Goal: Book appointment/travel/reservation

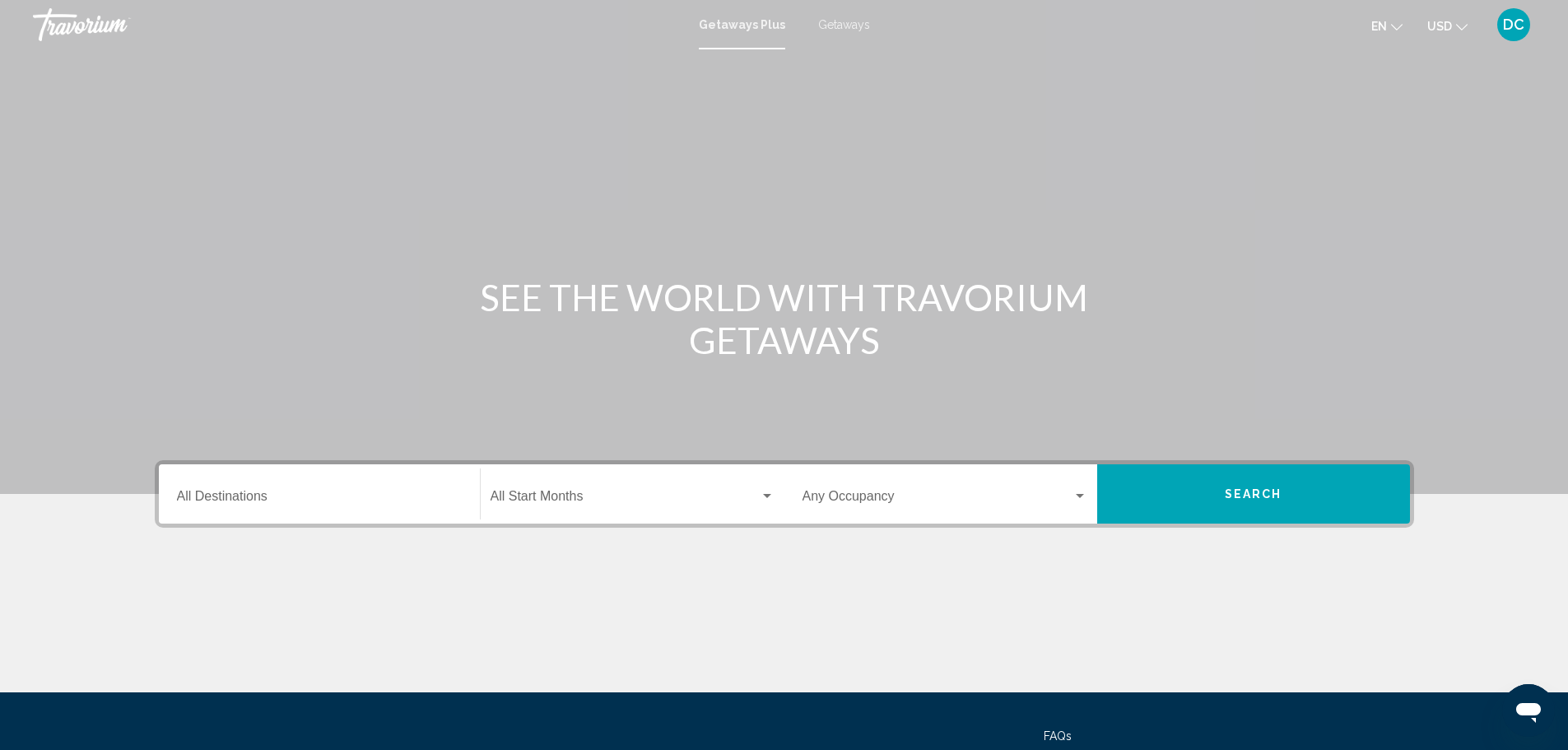
click at [206, 487] on div "Destination All Destinations" at bounding box center [320, 494] width 285 height 52
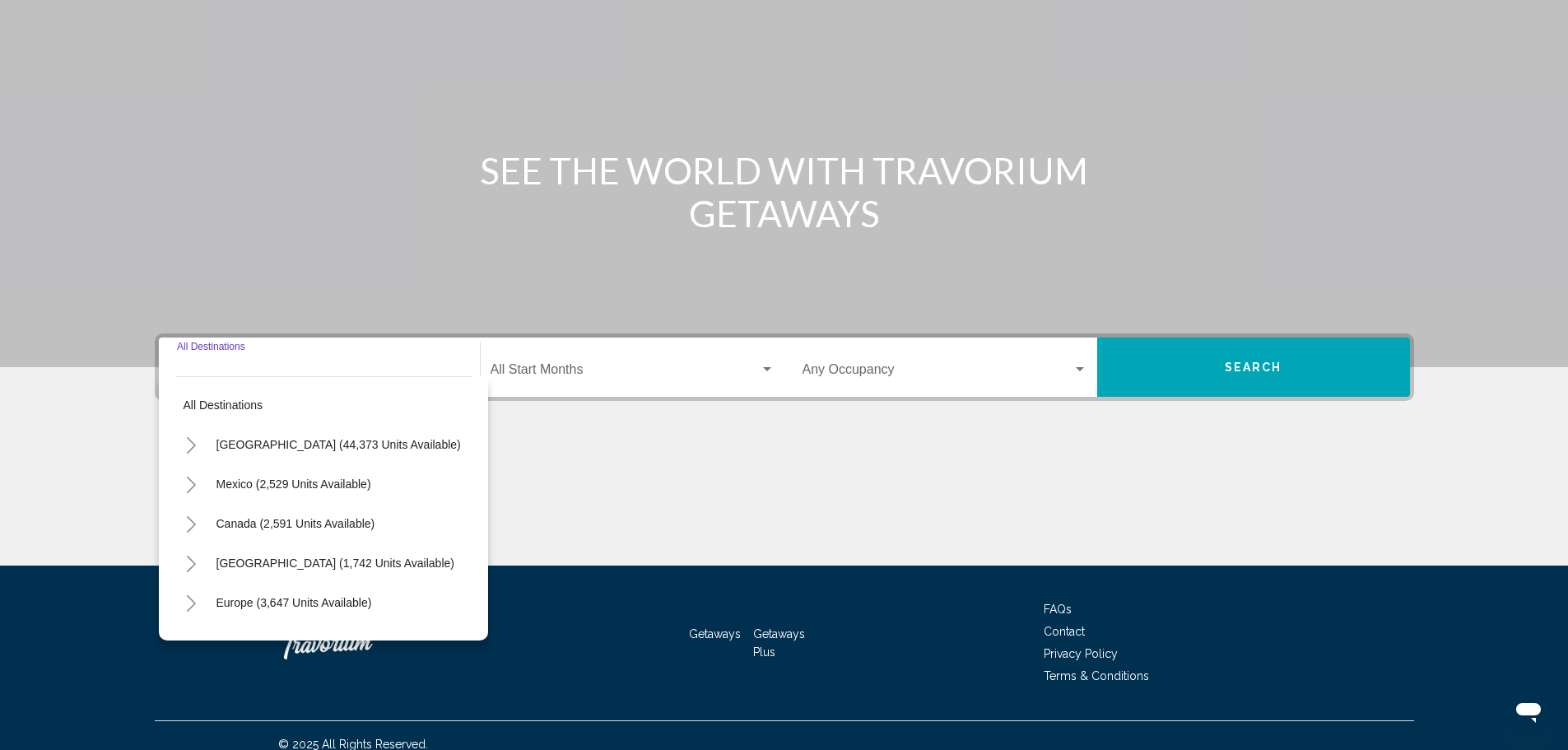
scroll to position [144, 0]
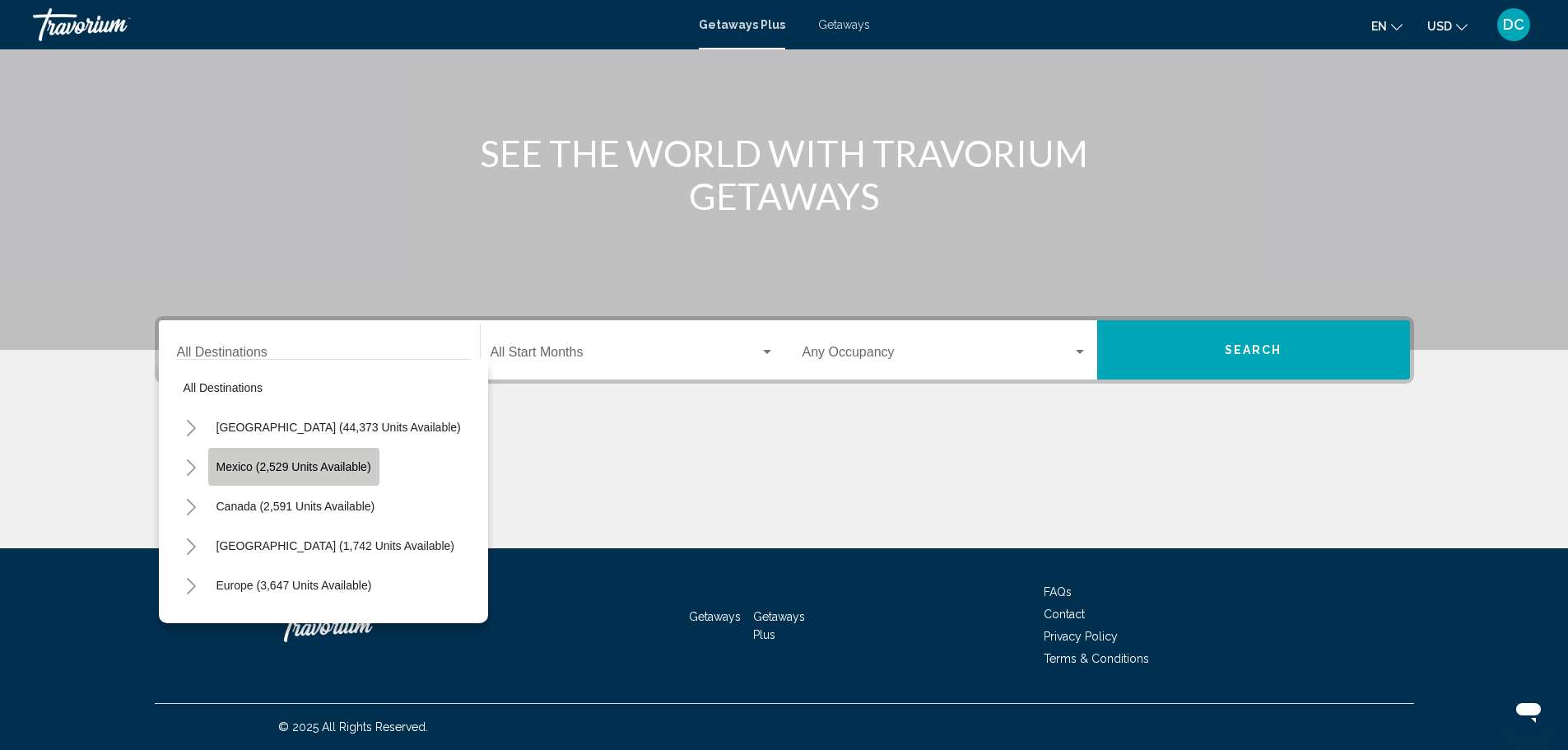
click at [217, 469] on span "Mexico (2,529 units available)" at bounding box center [293, 467] width 155 height 13
click at [216, 469] on div "Main content" at bounding box center [784, 487] width 1260 height 124
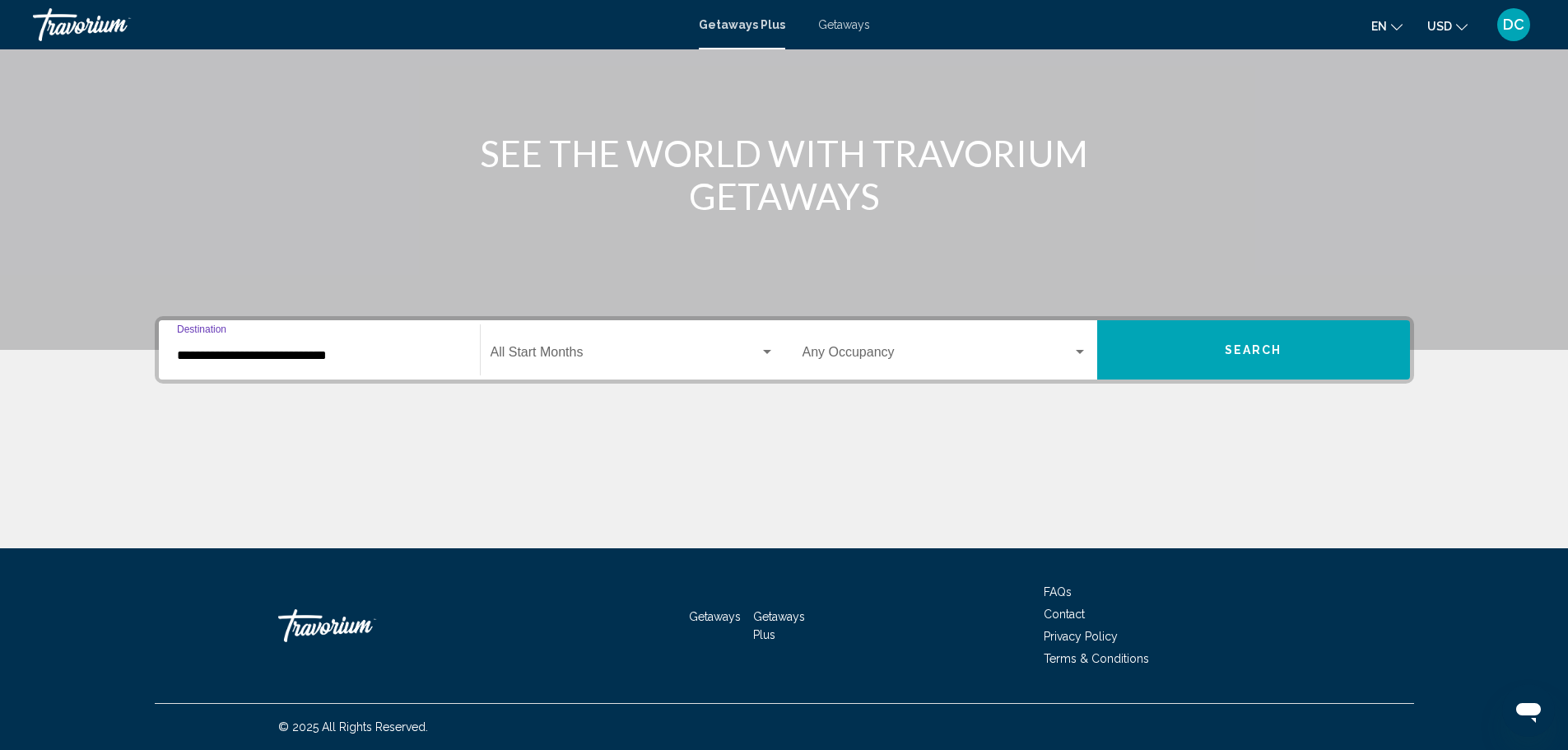
click at [187, 360] on input "**********" at bounding box center [320, 356] width 285 height 15
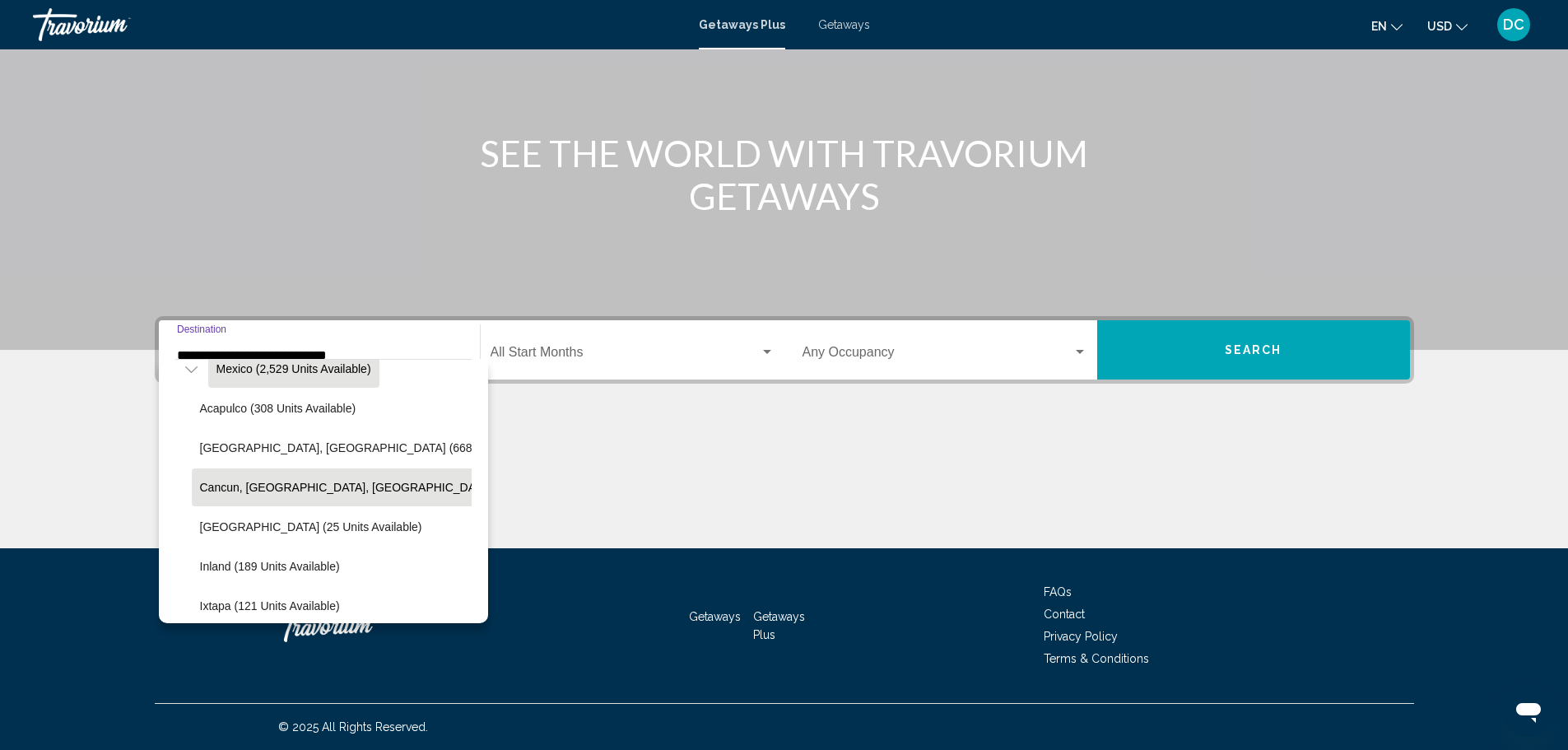
scroll to position [0, 0]
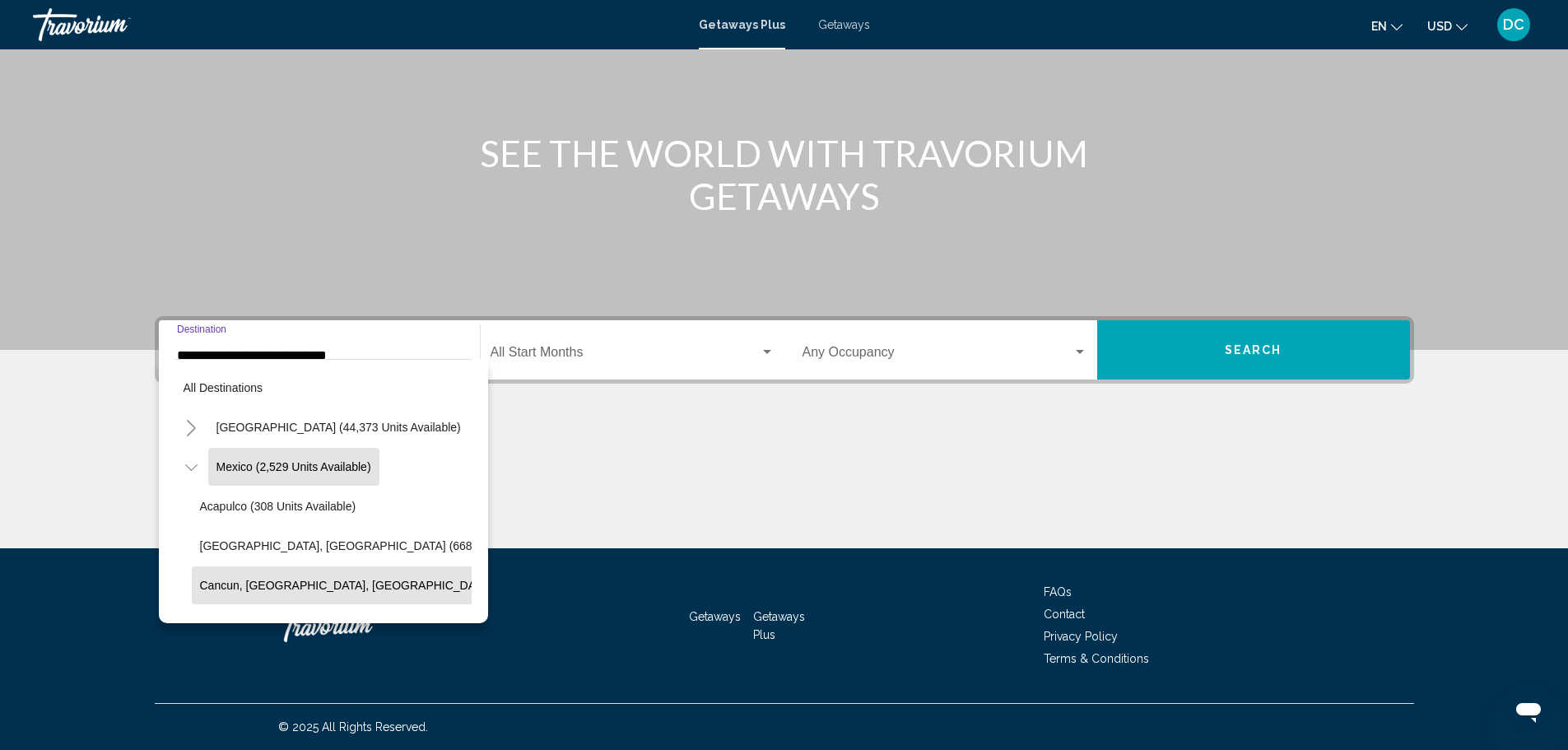
click at [234, 472] on span "Mexico (2,529 units available)" at bounding box center [293, 467] width 155 height 13
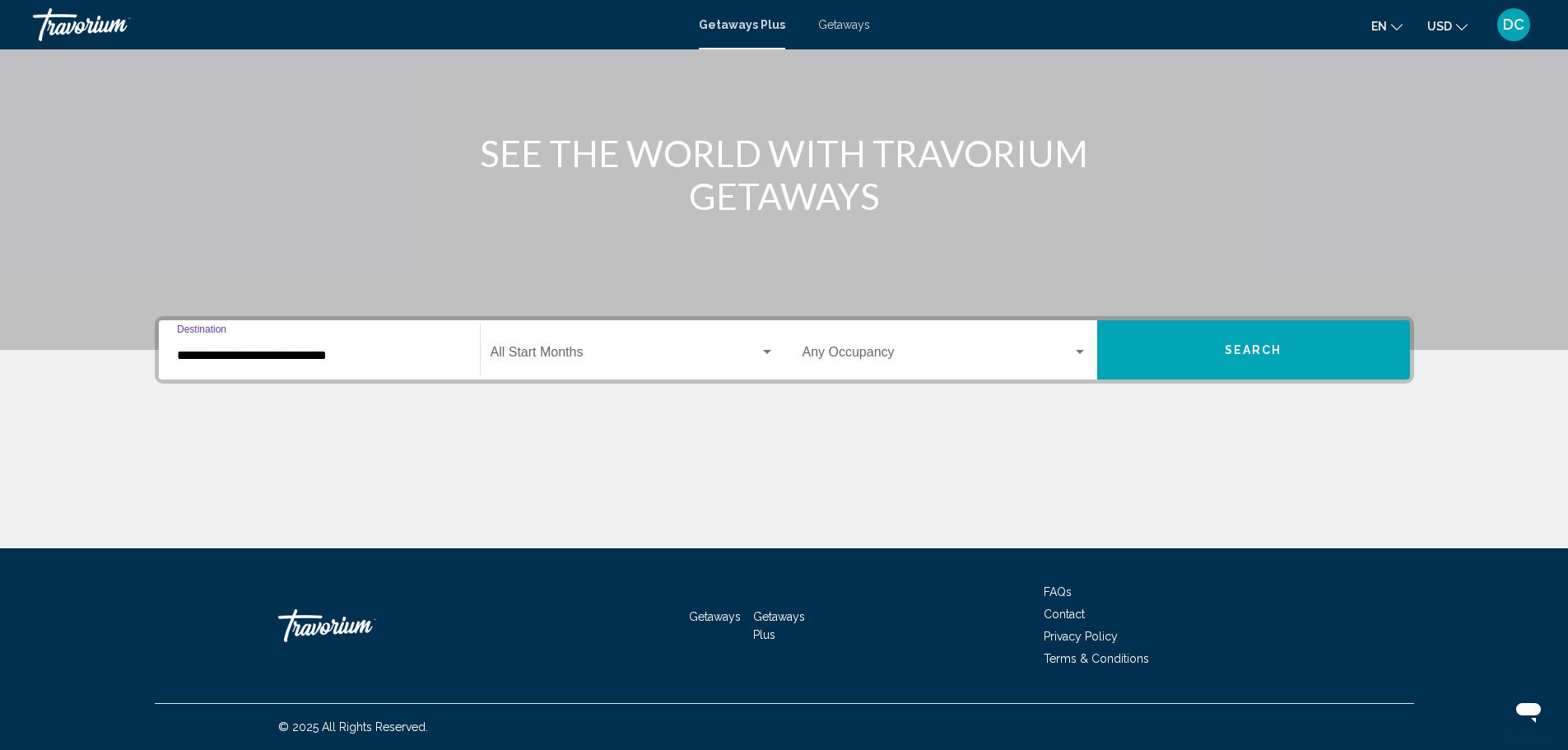
click at [234, 472] on div "Main content" at bounding box center [784, 487] width 1260 height 124
click at [188, 362] on input "**********" at bounding box center [320, 356] width 285 height 15
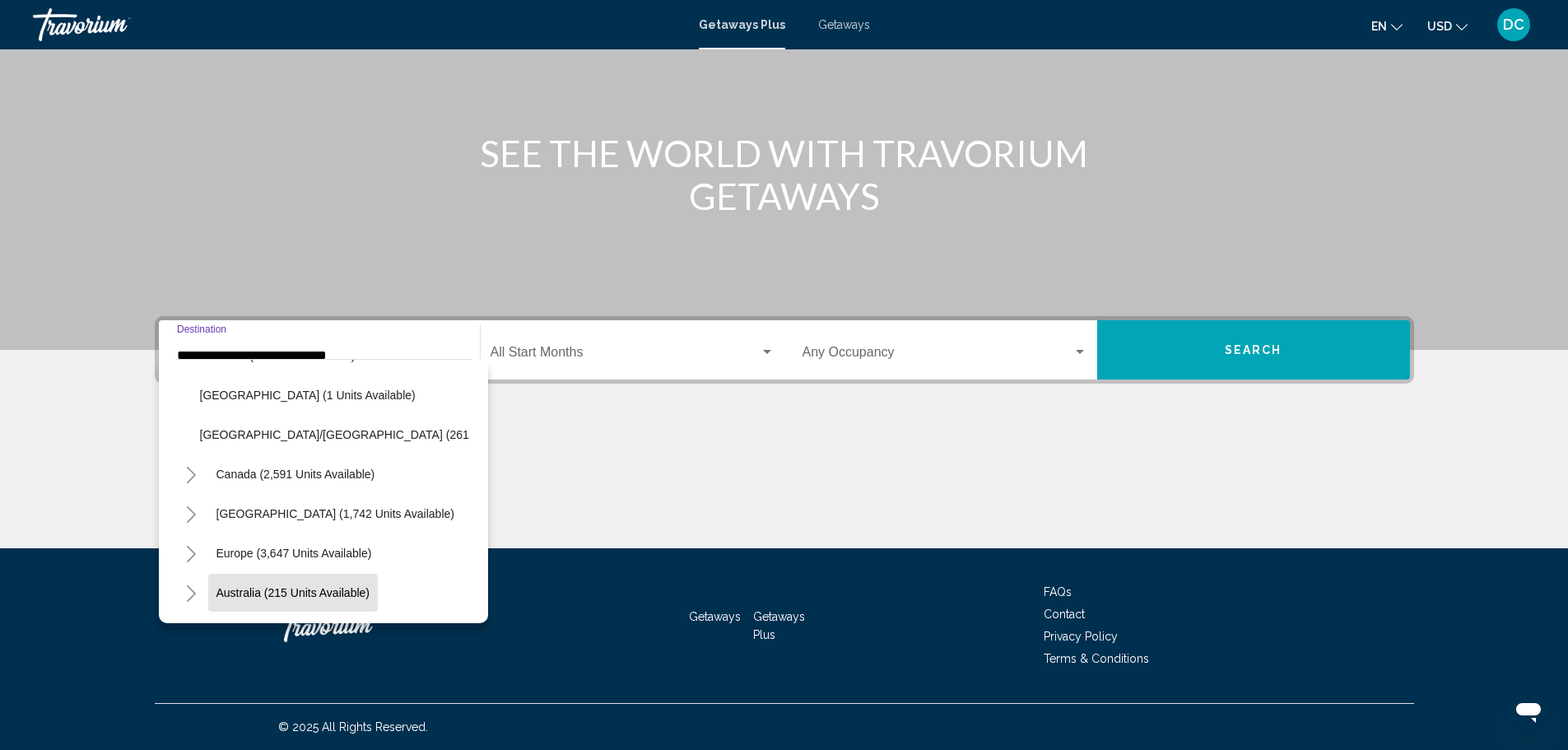
scroll to position [345, 0]
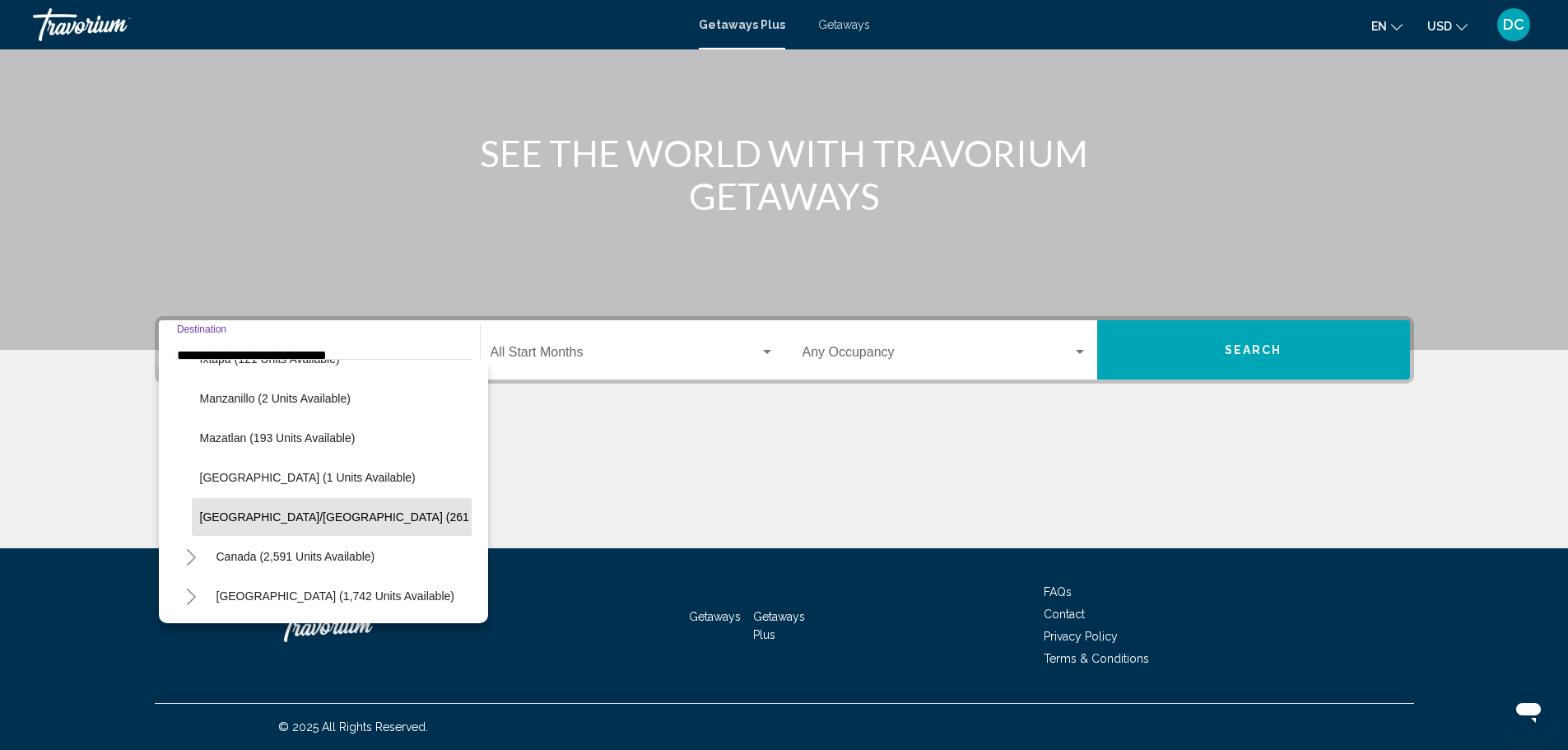
click at [195, 519] on button "[GEOGRAPHIC_DATA]/[GEOGRAPHIC_DATA] (261 units available)" at bounding box center [376, 517] width 368 height 38
type input "**********"
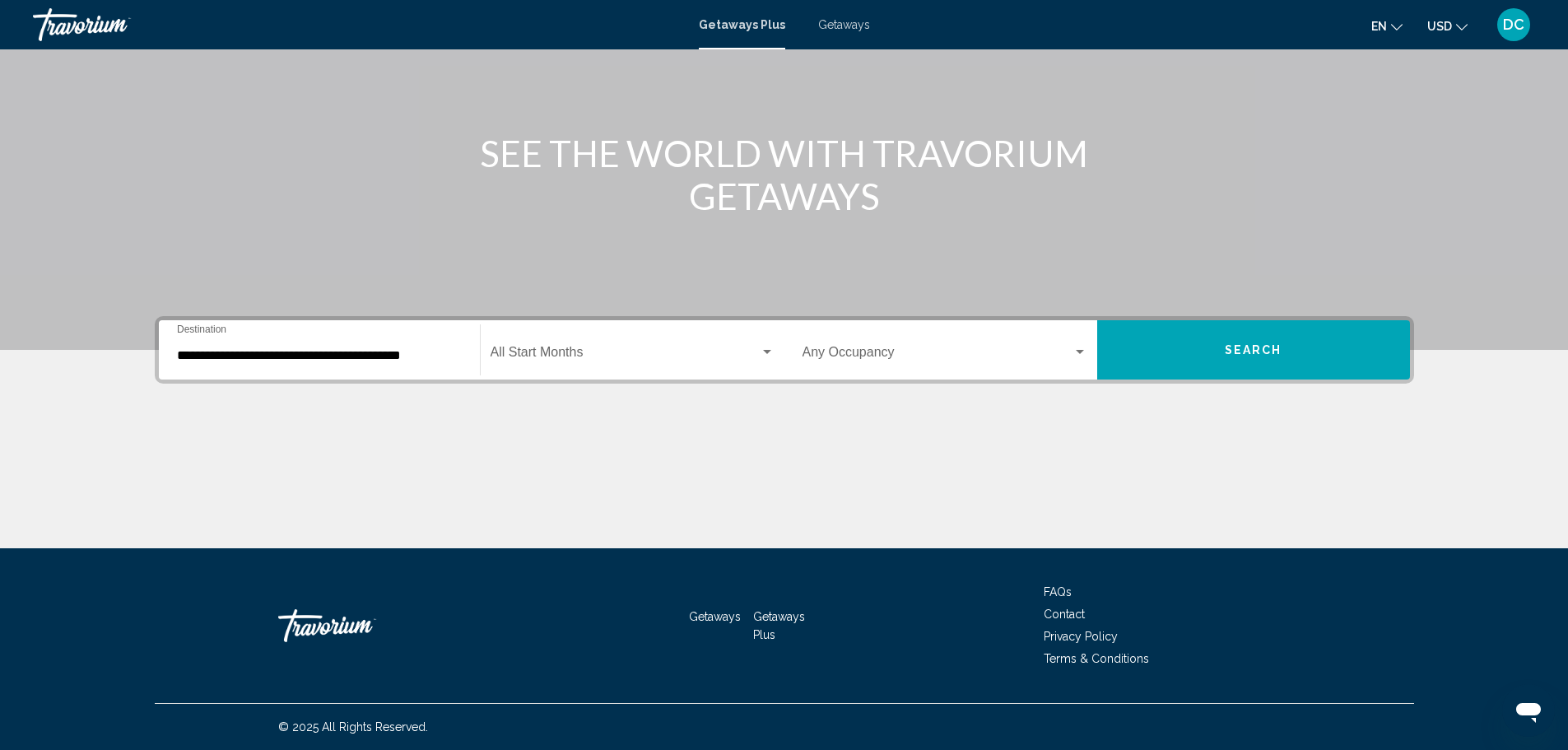
click at [195, 519] on div "Main content" at bounding box center [784, 487] width 1260 height 124
click at [514, 362] on span "Search widget" at bounding box center [625, 356] width 269 height 15
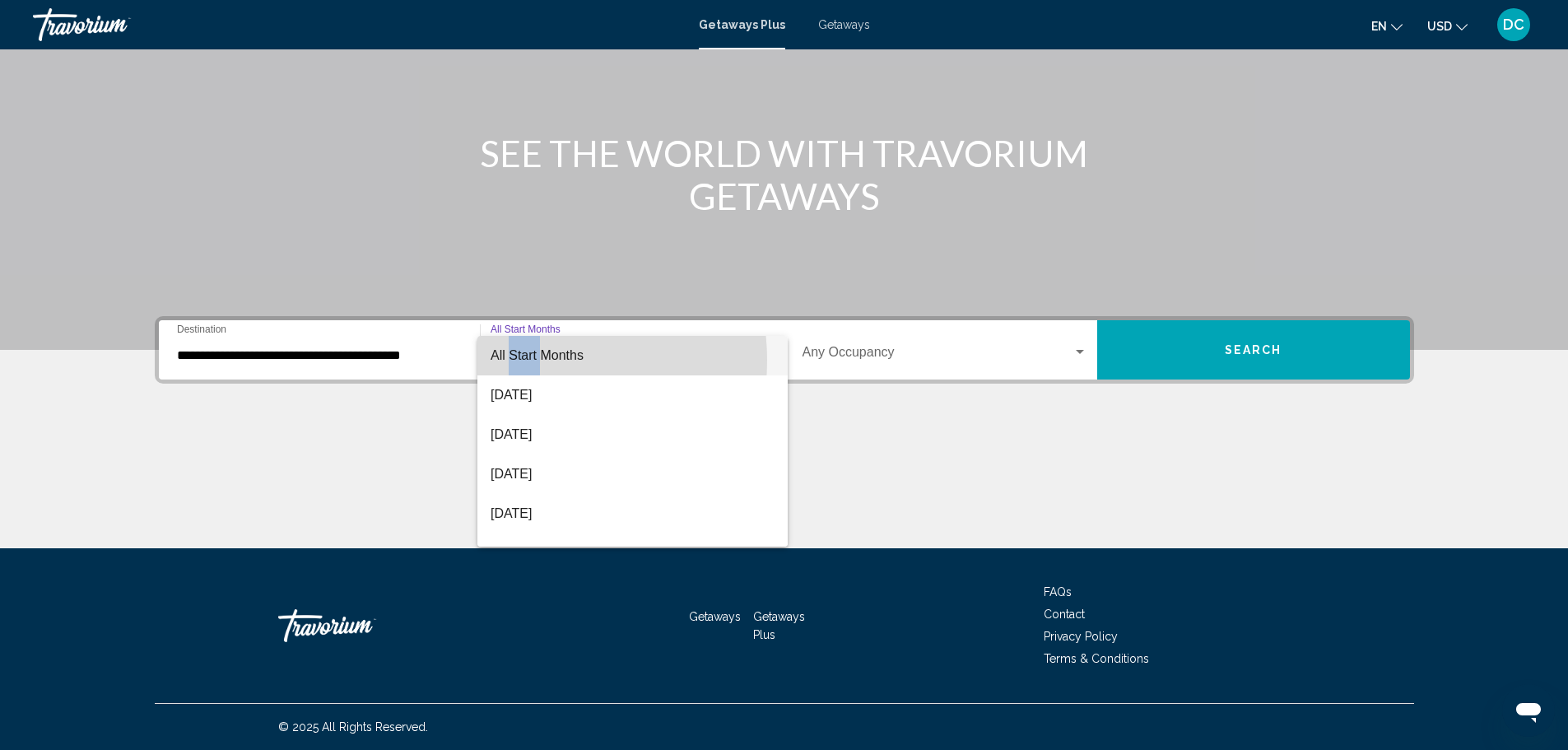
click at [514, 362] on span "All Start Months" at bounding box center [537, 355] width 93 height 14
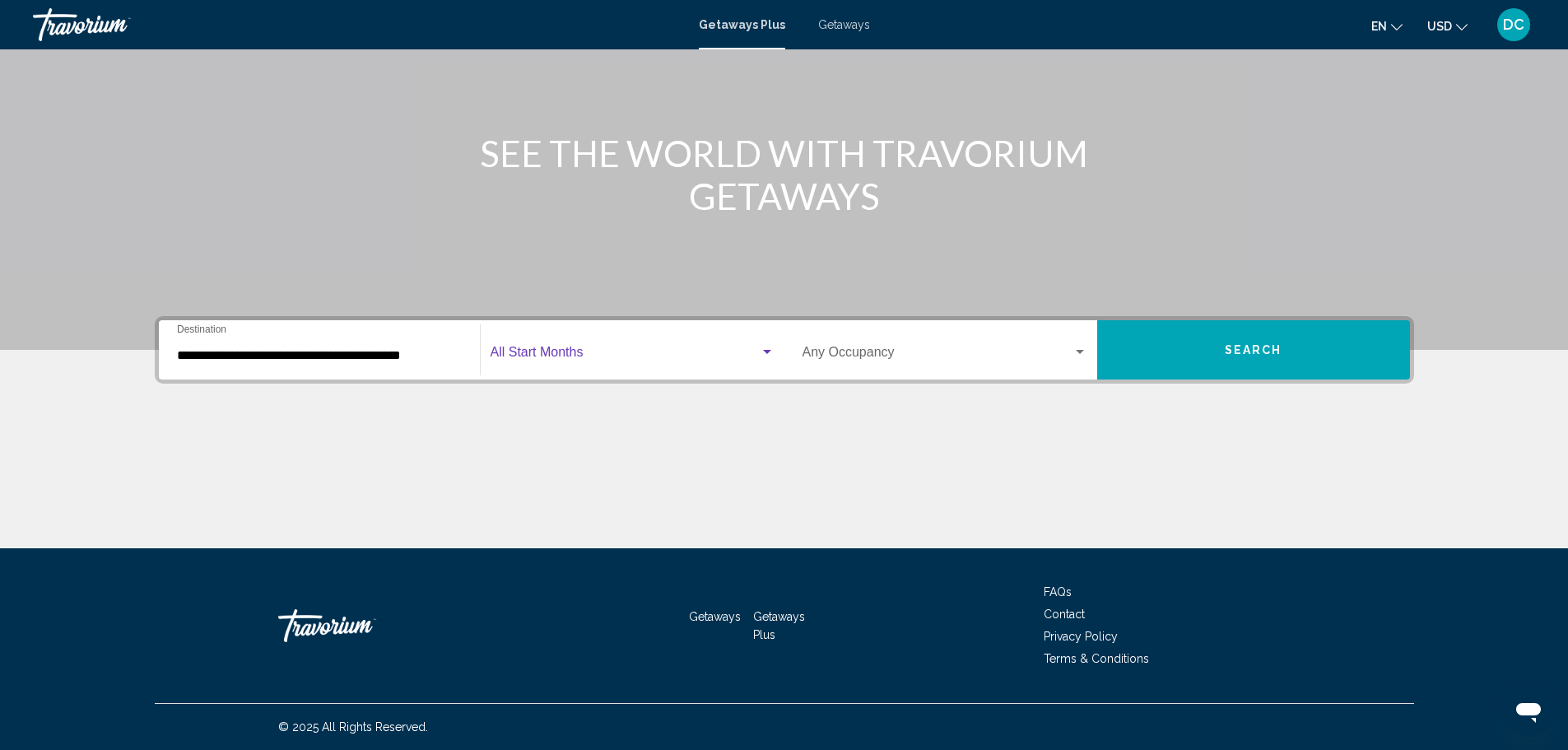
click at [516, 363] on span "Search widget" at bounding box center [625, 356] width 269 height 15
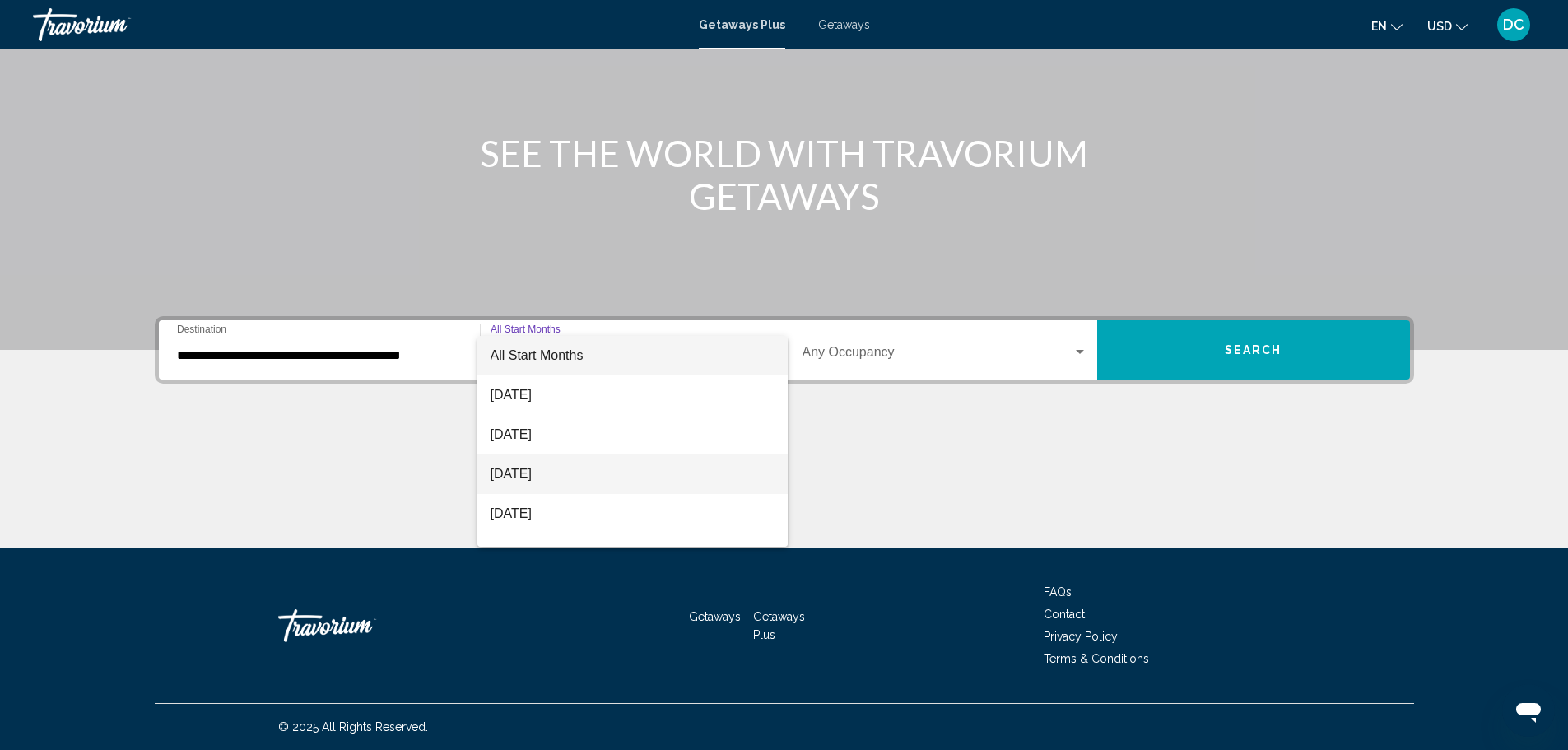
click at [496, 475] on span "[DATE]" at bounding box center [633, 474] width 284 height 39
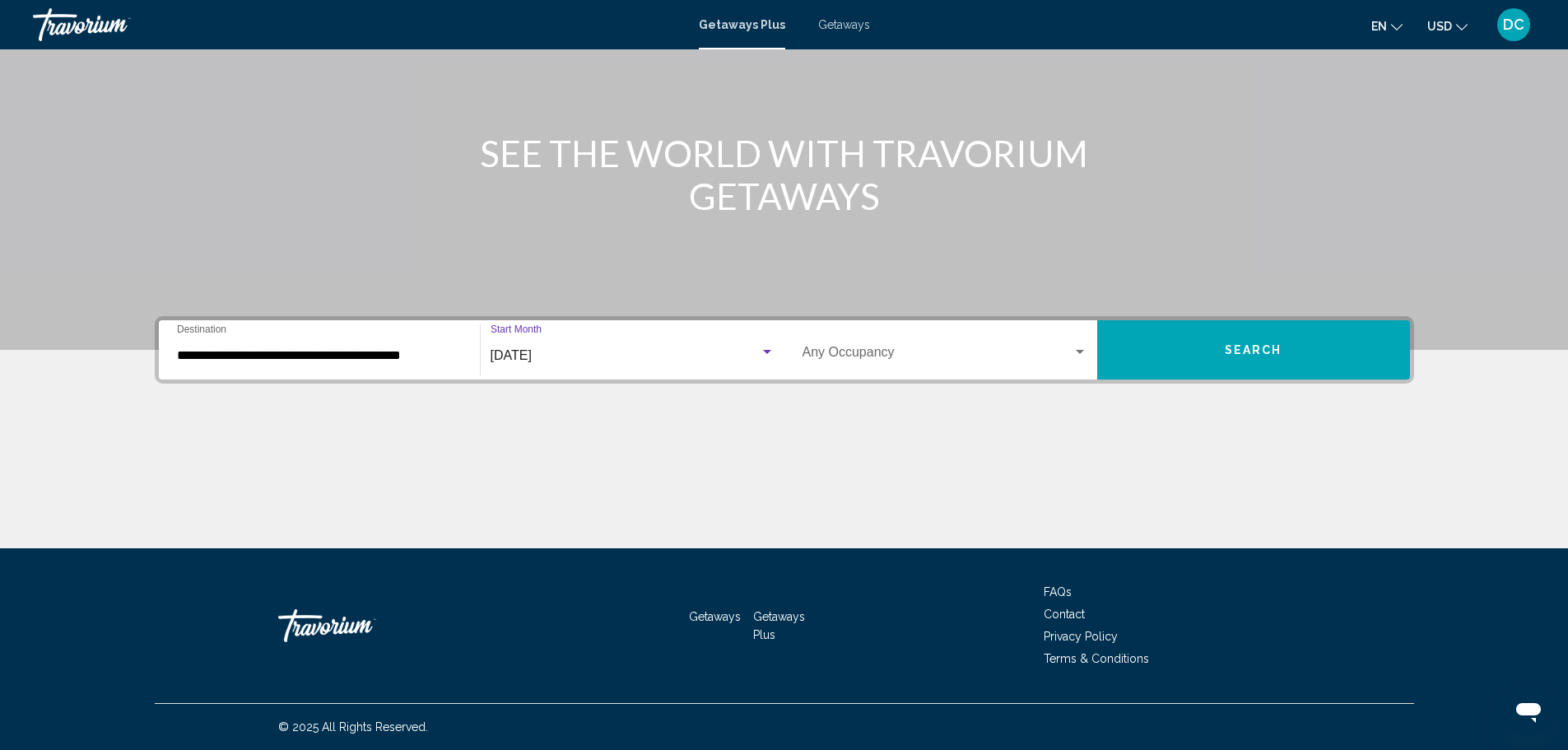
click at [766, 356] on div "Search widget" at bounding box center [768, 352] width 15 height 13
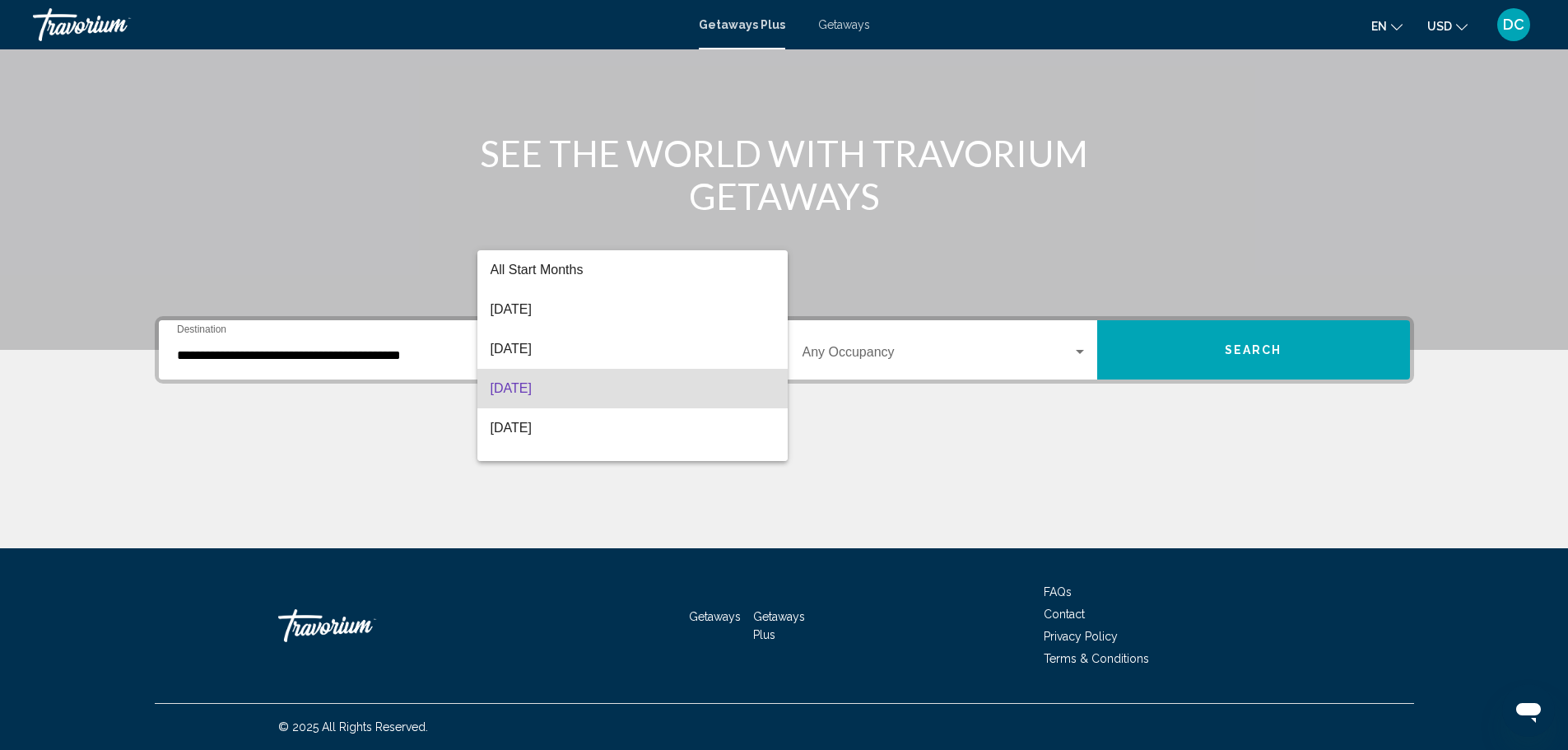
scroll to position [218, 0]
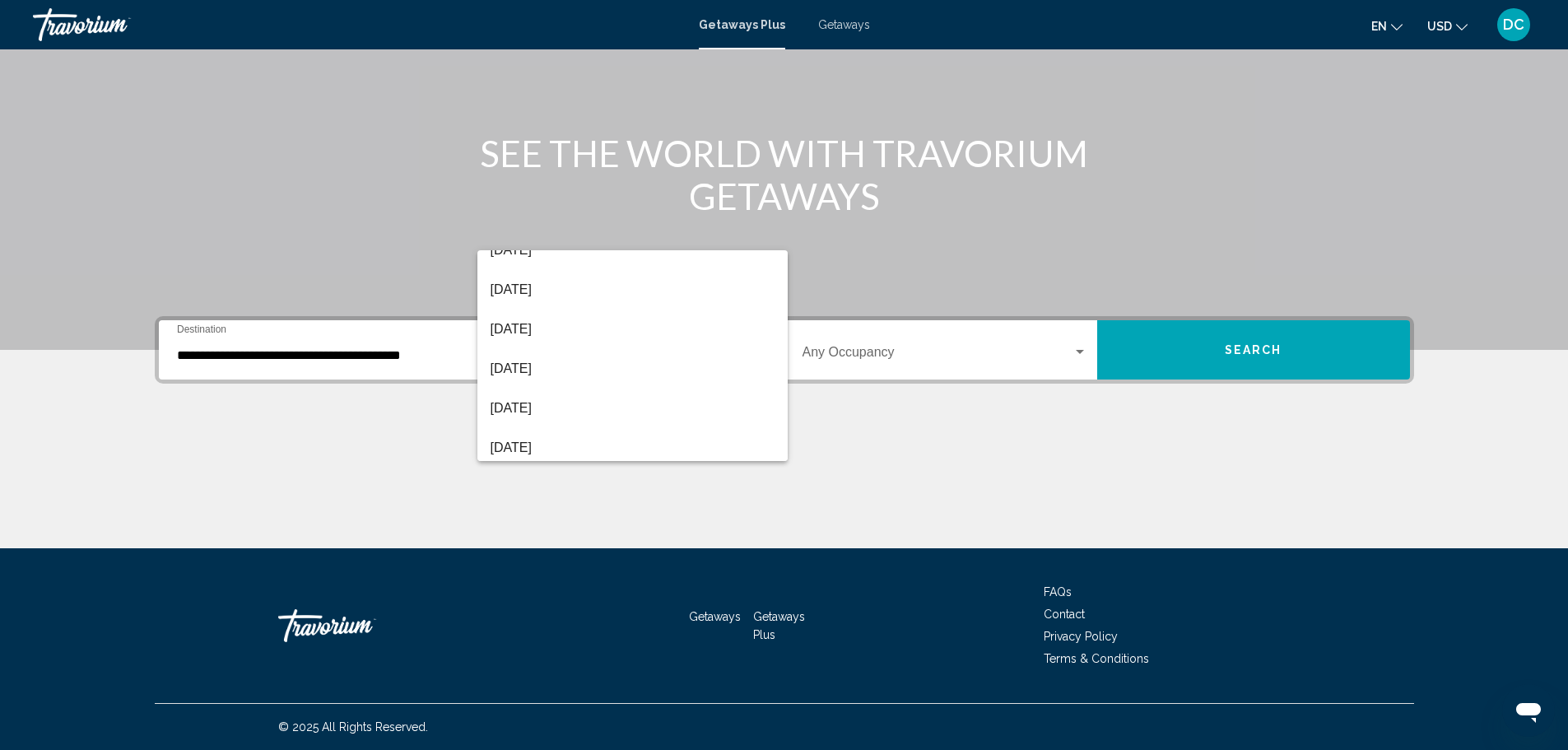
click at [1081, 353] on div at bounding box center [784, 375] width 1568 height 750
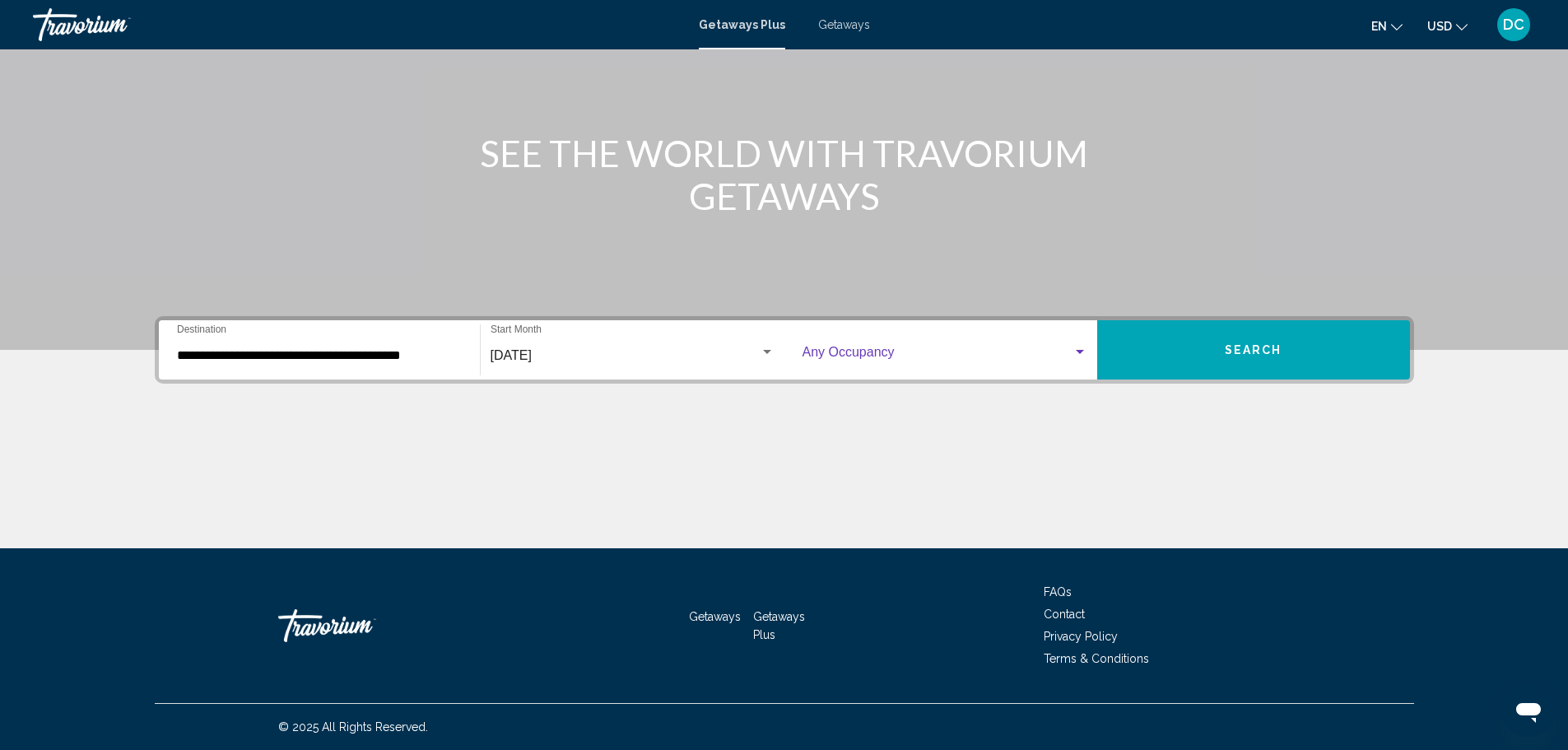
click at [1081, 353] on div "Search widget" at bounding box center [1080, 352] width 8 height 4
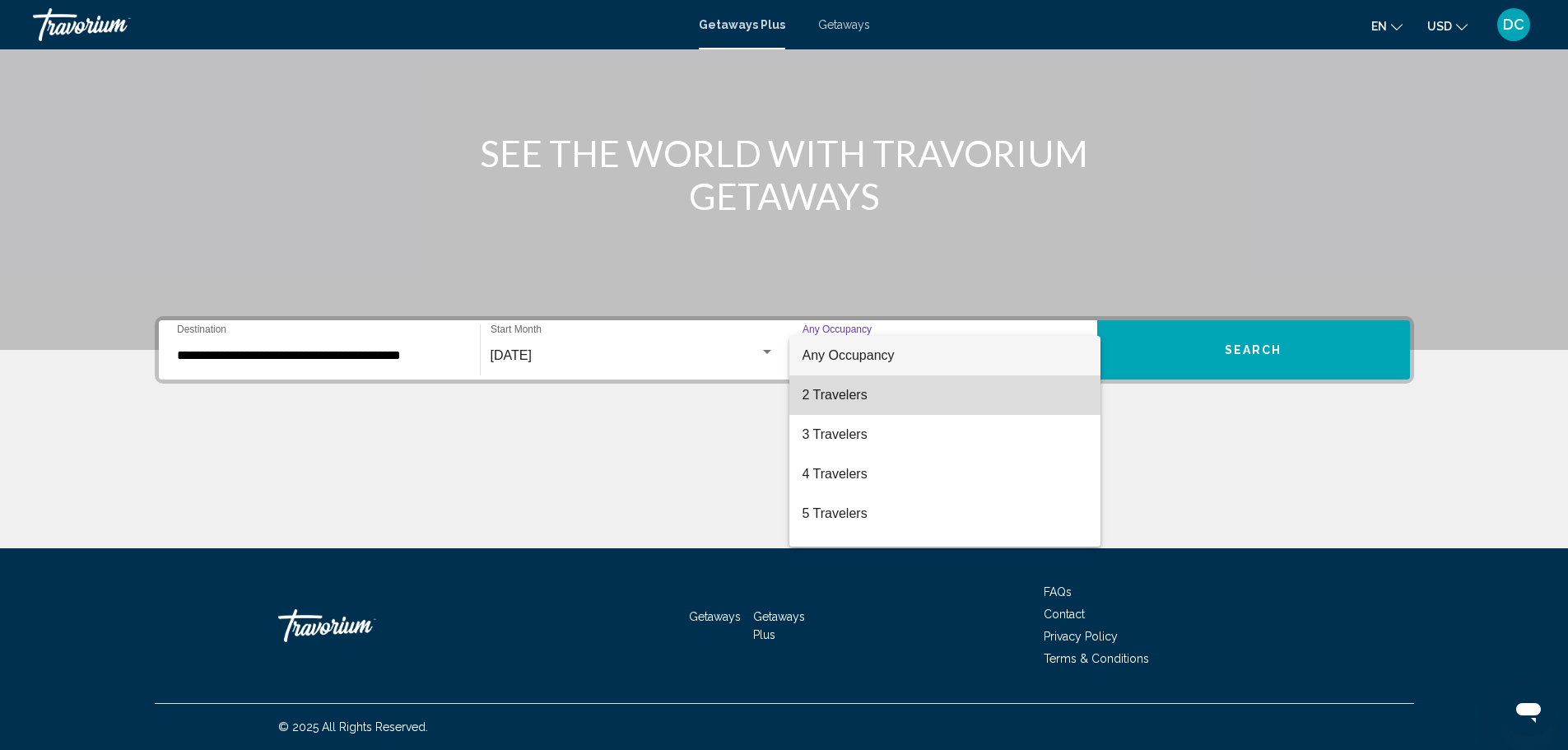
click at [1068, 407] on span "2 Travelers" at bounding box center [946, 396] width 285 height 39
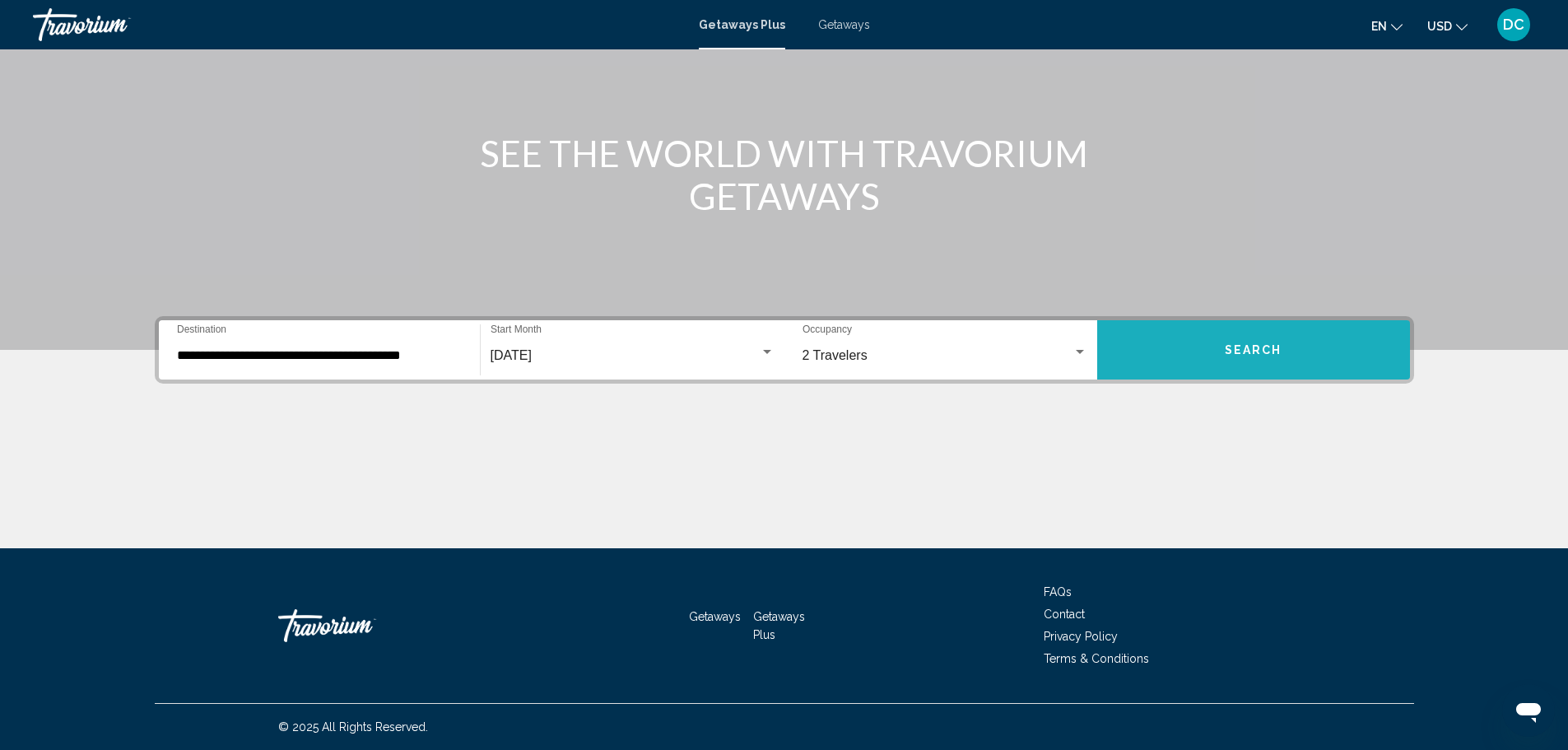
click at [1243, 342] on span "Search" at bounding box center [1253, 349] width 57 height 13
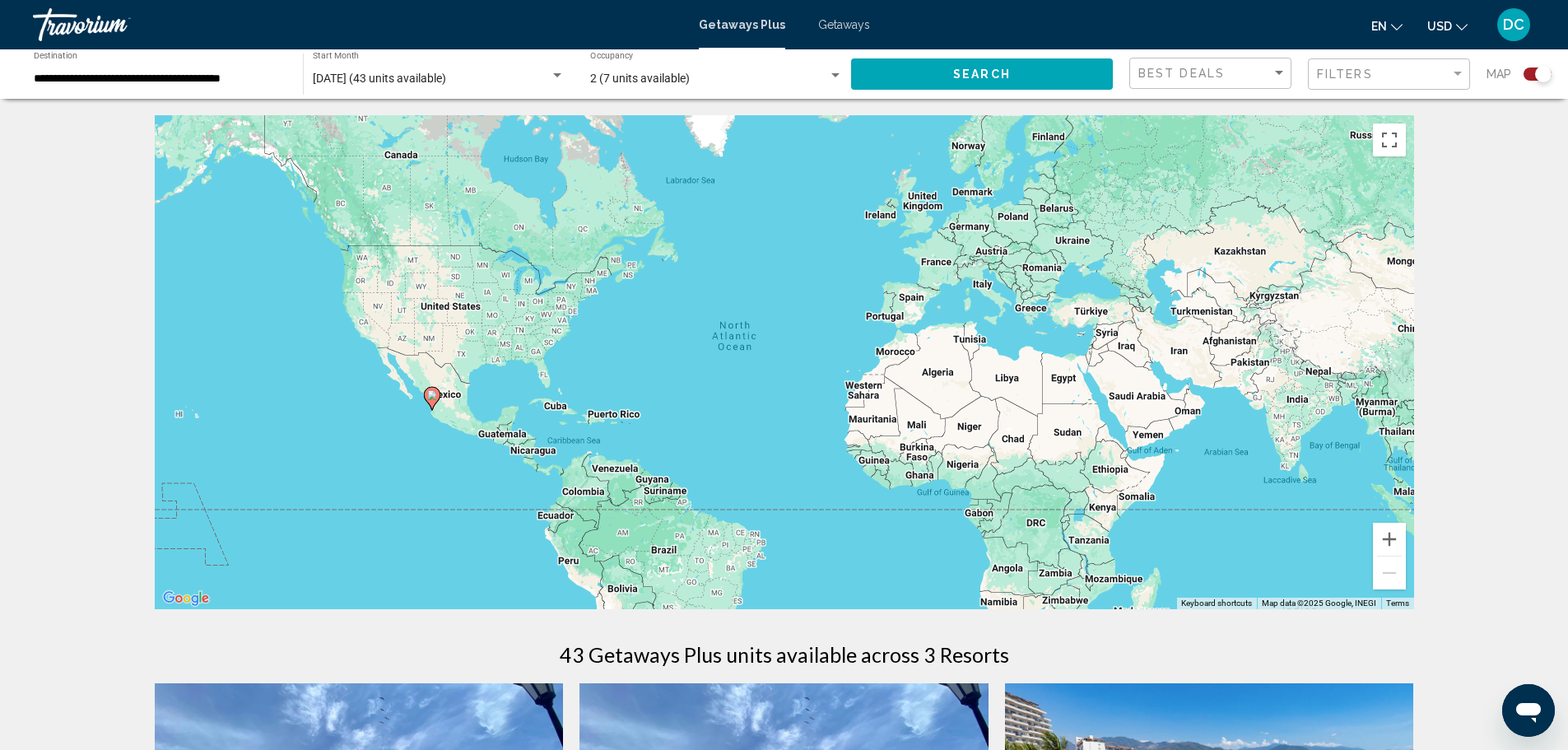
click at [833, 22] on span "Getaways" at bounding box center [844, 24] width 52 height 13
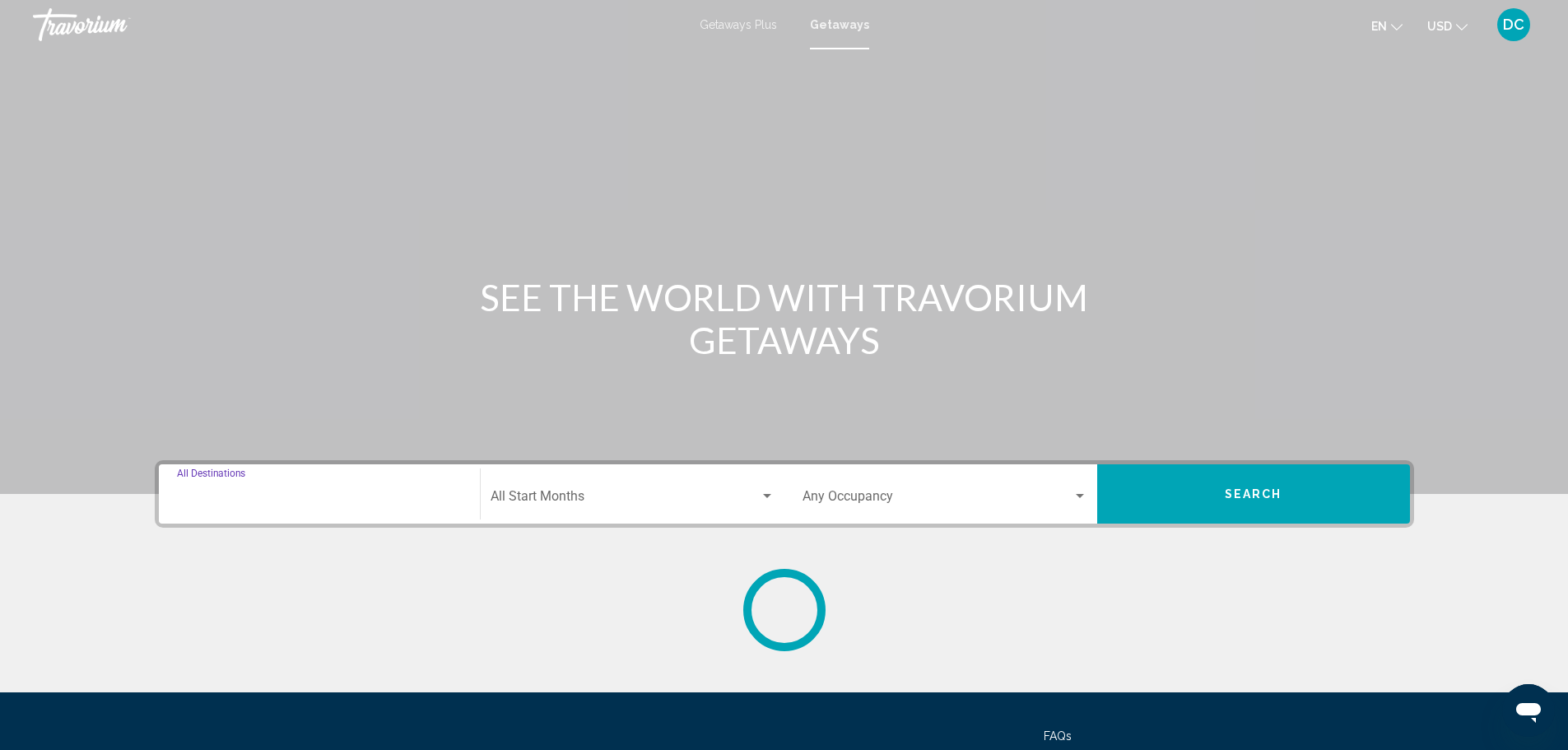
click at [201, 499] on input "Destination All Destinations" at bounding box center [320, 500] width 285 height 15
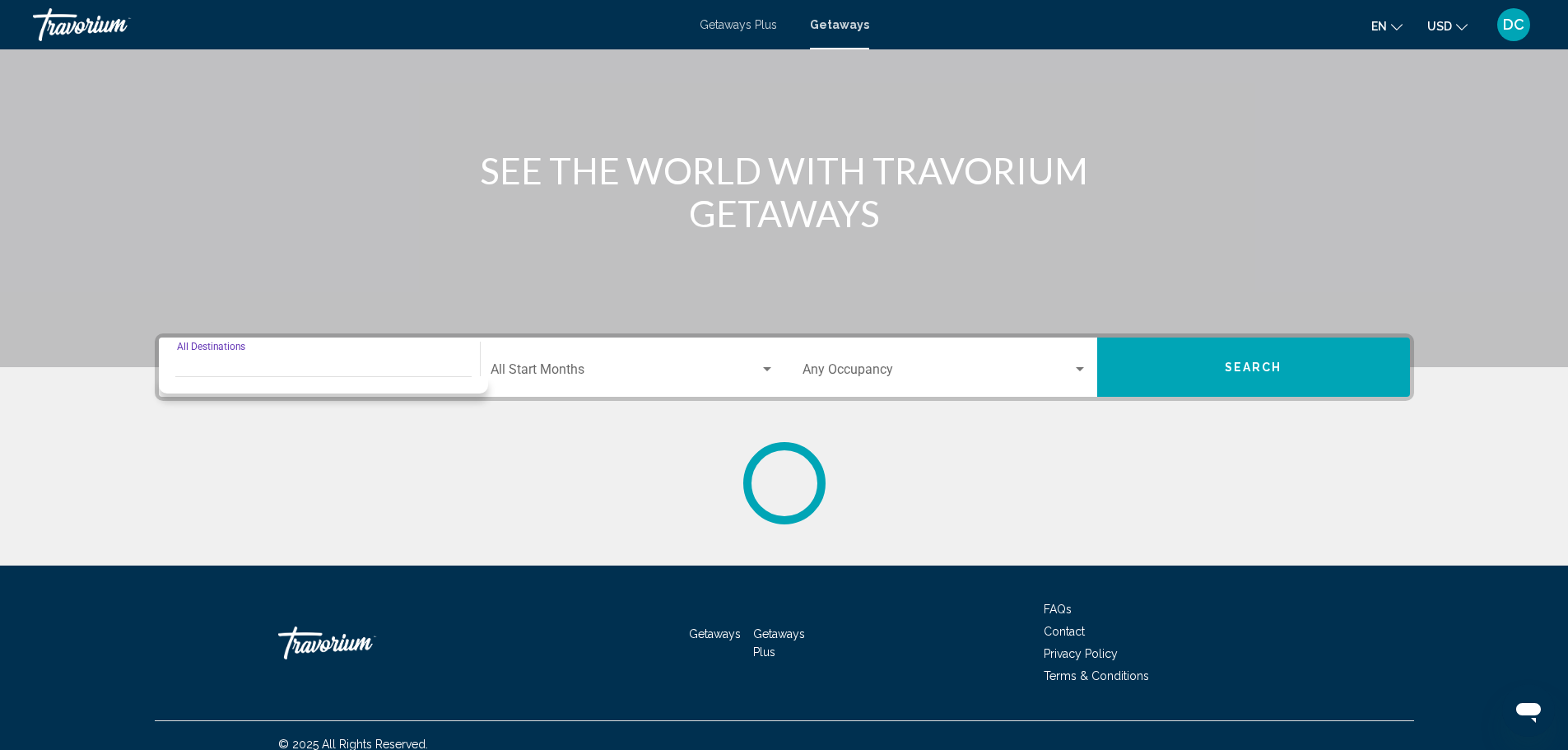
scroll to position [144, 0]
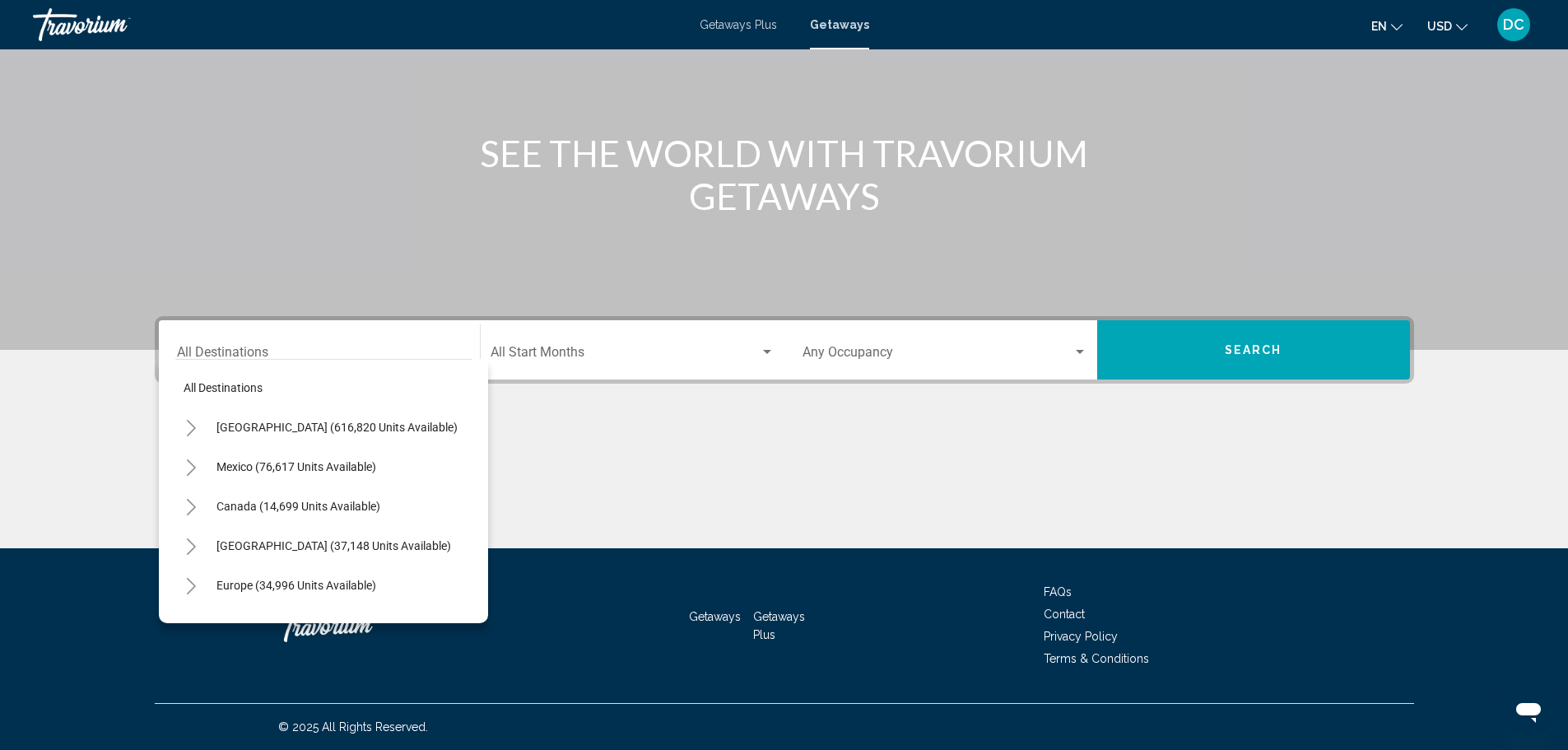
click at [196, 325] on div "Destination All Destinations" at bounding box center [320, 350] width 285 height 52
click at [191, 546] on icon "Toggle Caribbean & Atlantic Islands (37,148 units available)" at bounding box center [191, 548] width 12 height 17
click at [200, 585] on span "Aruba (2,538 units available)" at bounding box center [274, 586] width 148 height 13
type input "**********"
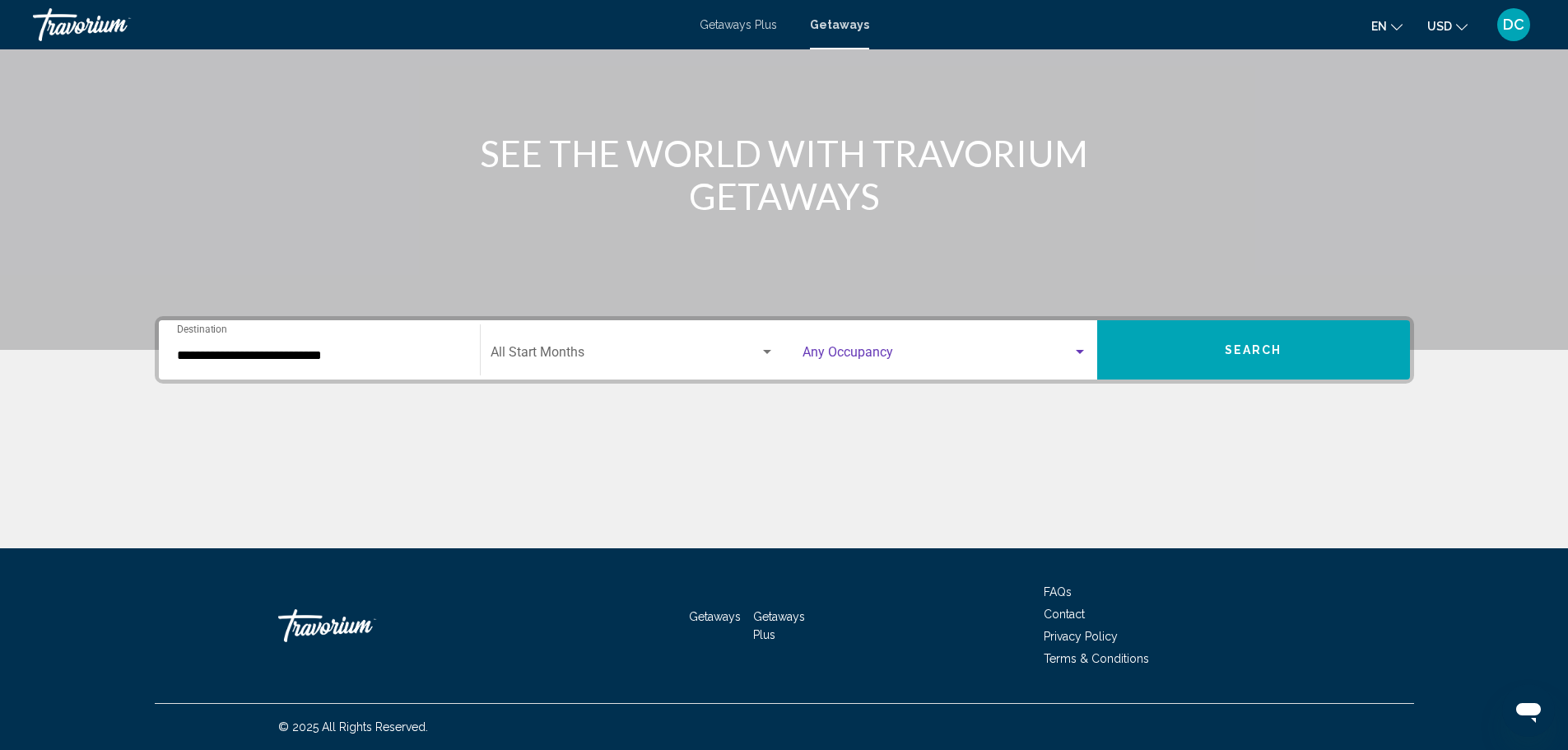
click at [857, 353] on span "Search widget" at bounding box center [938, 356] width 270 height 15
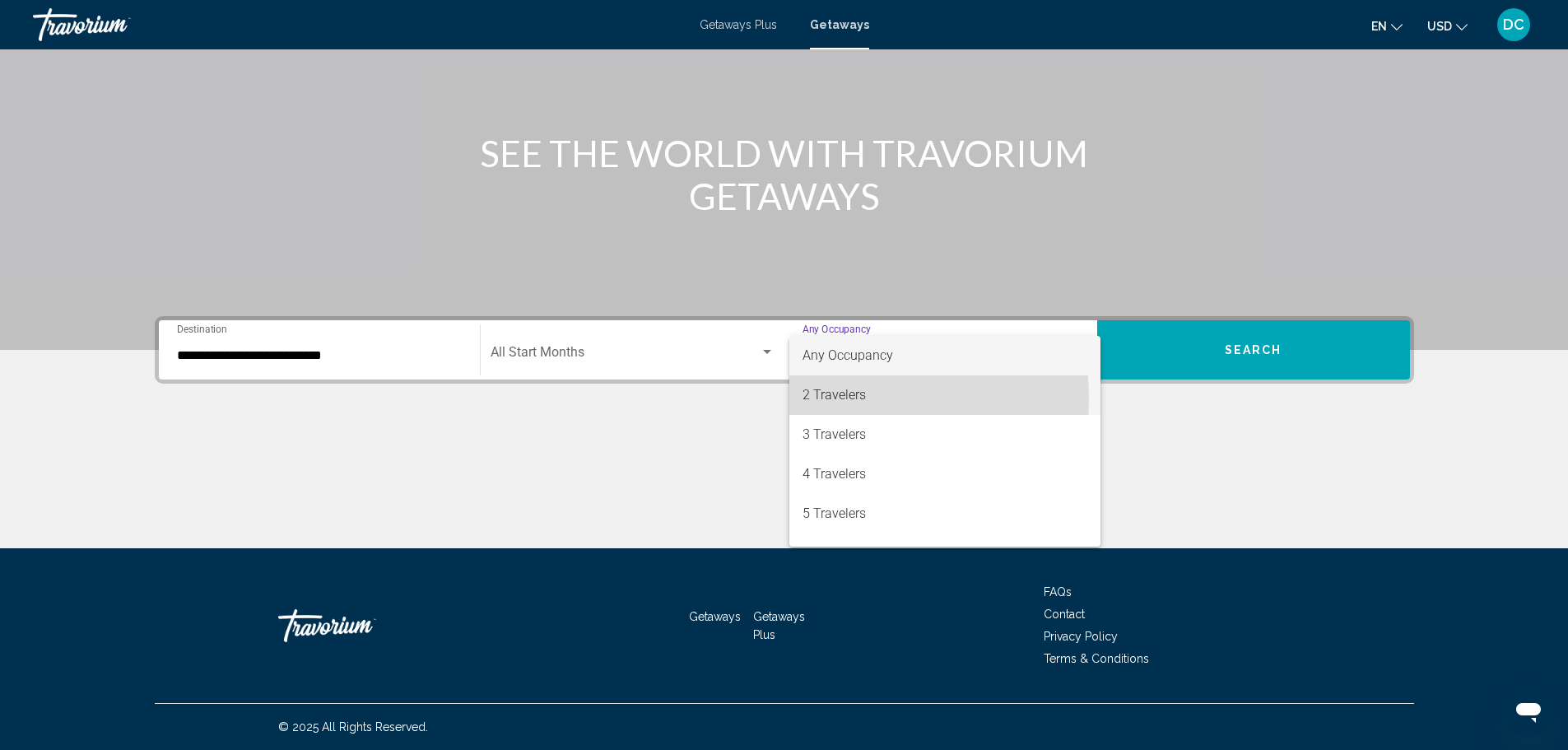
click at [841, 398] on span "2 Travelers" at bounding box center [946, 396] width 285 height 39
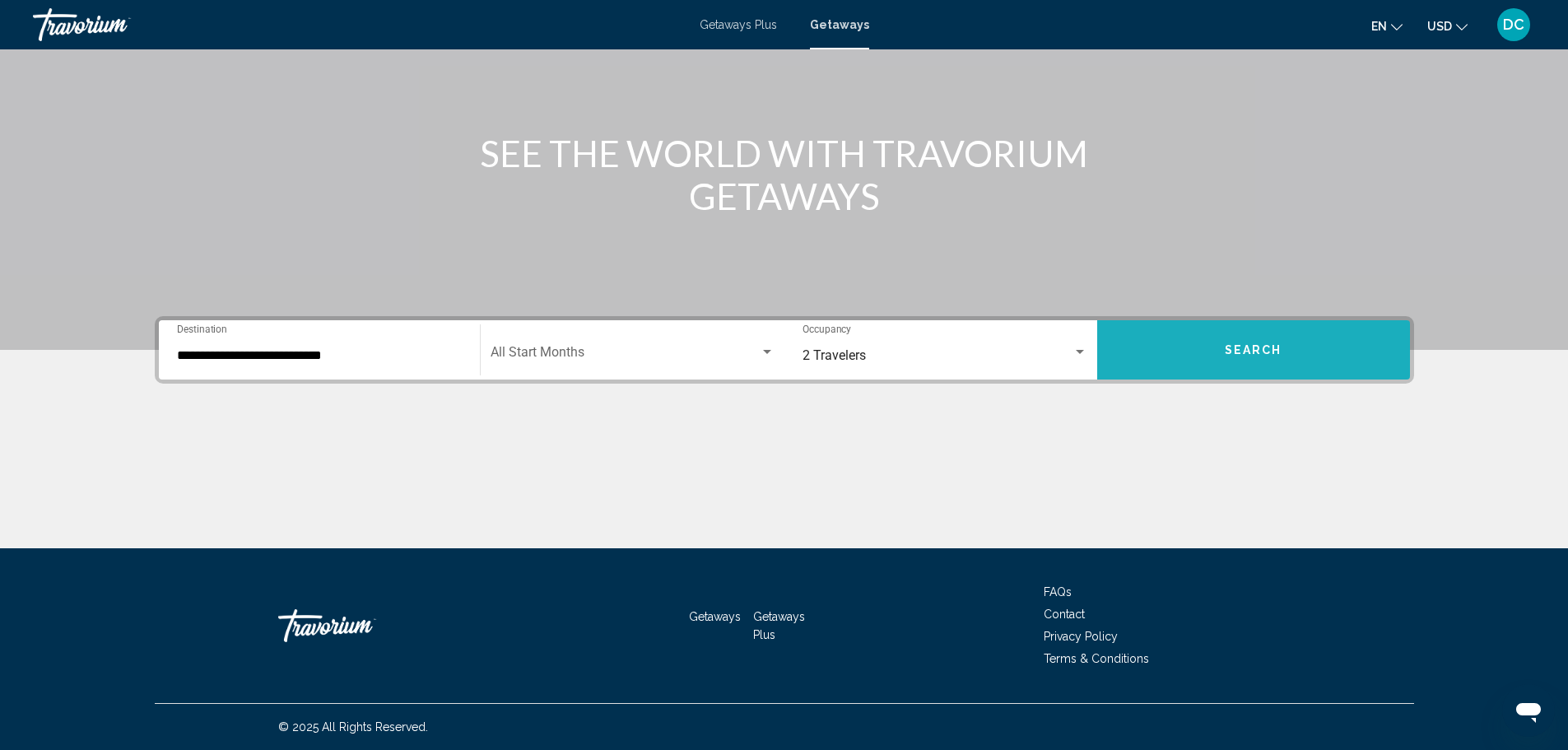
click at [1254, 341] on button "Search" at bounding box center [1254, 350] width 313 height 59
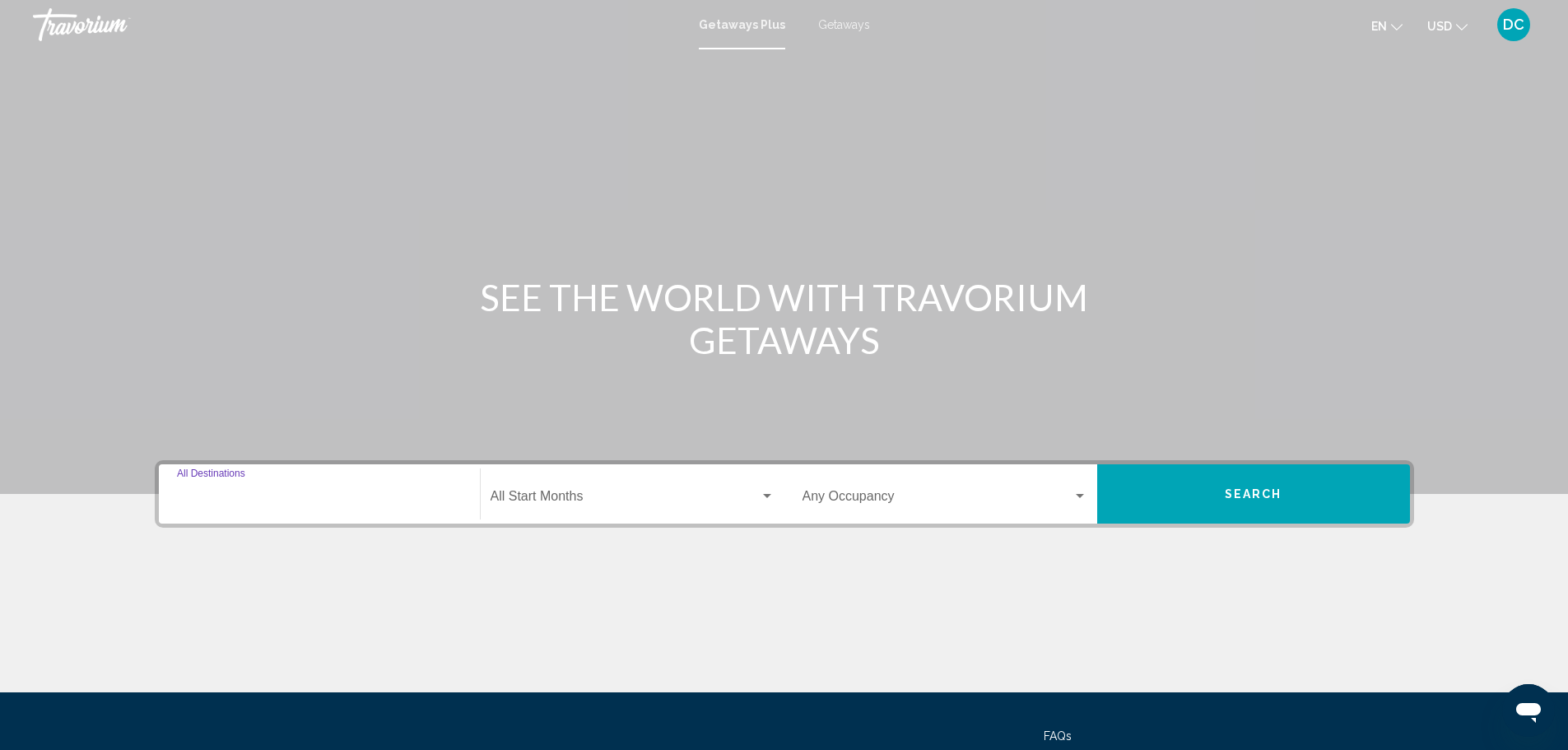
click at [186, 500] on input "Destination All Destinations" at bounding box center [320, 500] width 285 height 15
click at [186, 500] on div "Destination All Destinations" at bounding box center [319, 493] width 305 height 59
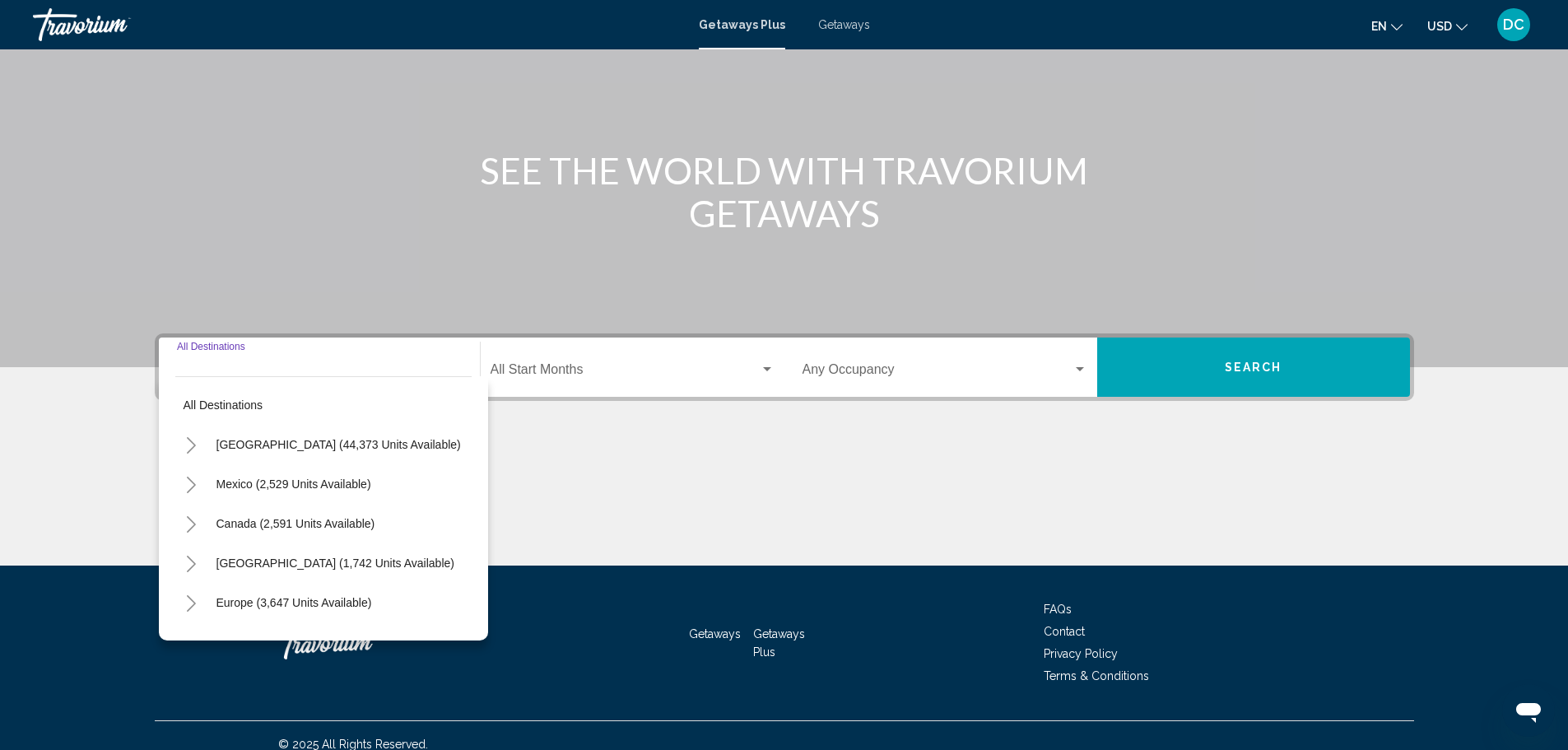
scroll to position [144, 0]
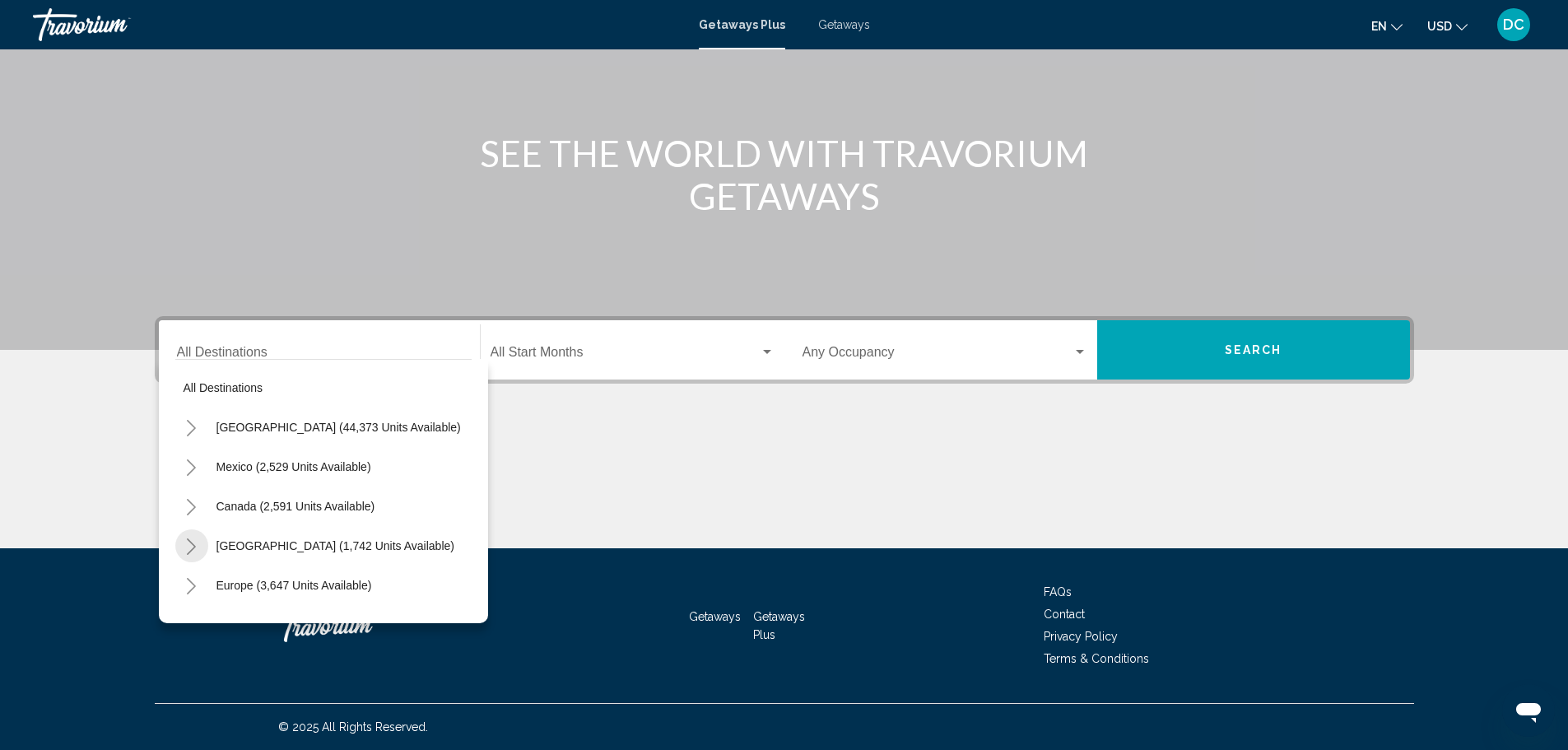
click at [187, 545] on icon "Toggle Caribbean & Atlantic Islands (1,742 units available)" at bounding box center [191, 548] width 12 height 17
click at [190, 550] on icon "Toggle Caribbean & Atlantic Islands (1,742 units available)" at bounding box center [191, 548] width 12 height 17
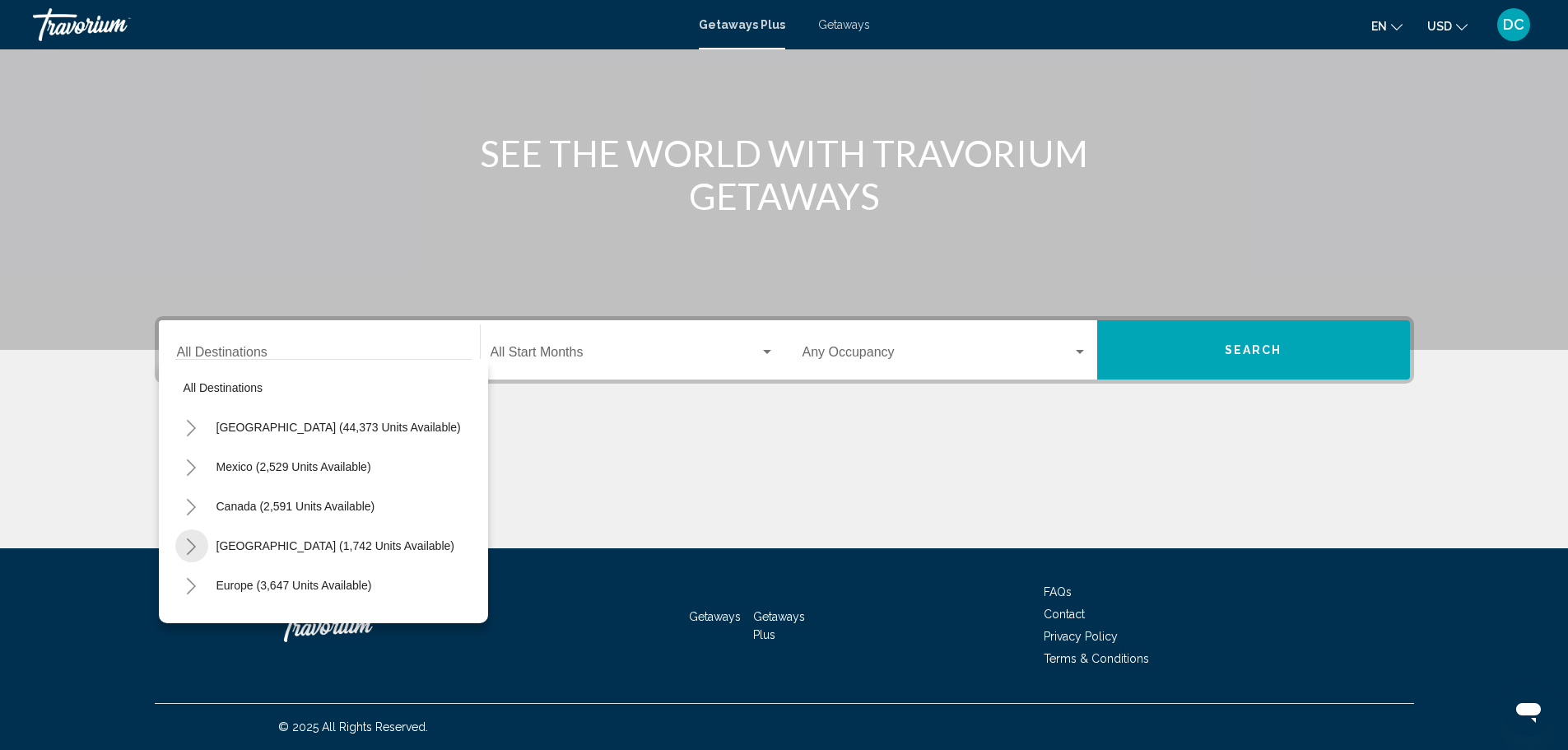
click at [197, 546] on icon "Toggle Caribbean & Atlantic Islands (1,742 units available)" at bounding box center [191, 548] width 12 height 17
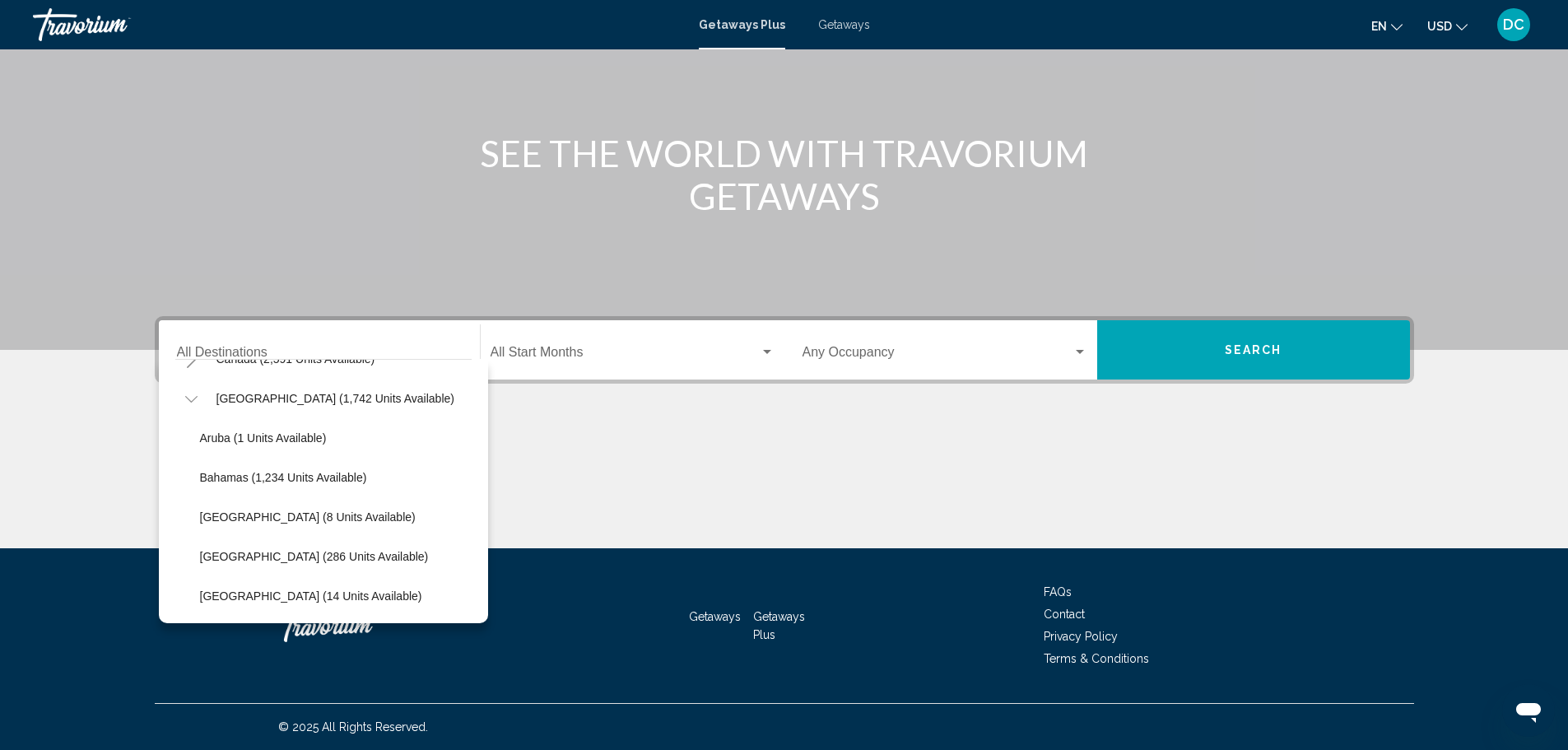
scroll to position [165, 0]
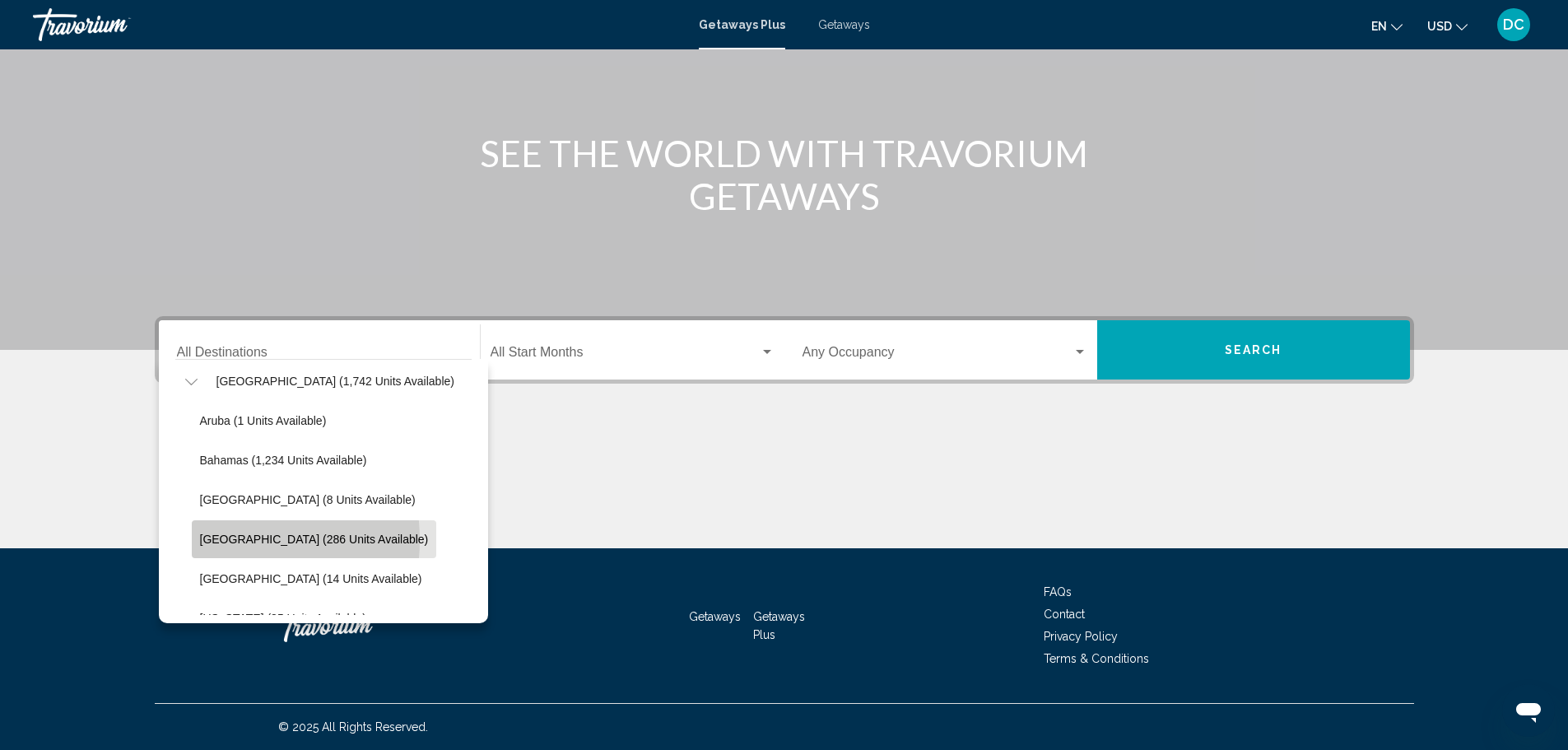
click at [217, 540] on span "Dominican Republic (286 units available)" at bounding box center [314, 539] width 229 height 13
type input "**********"
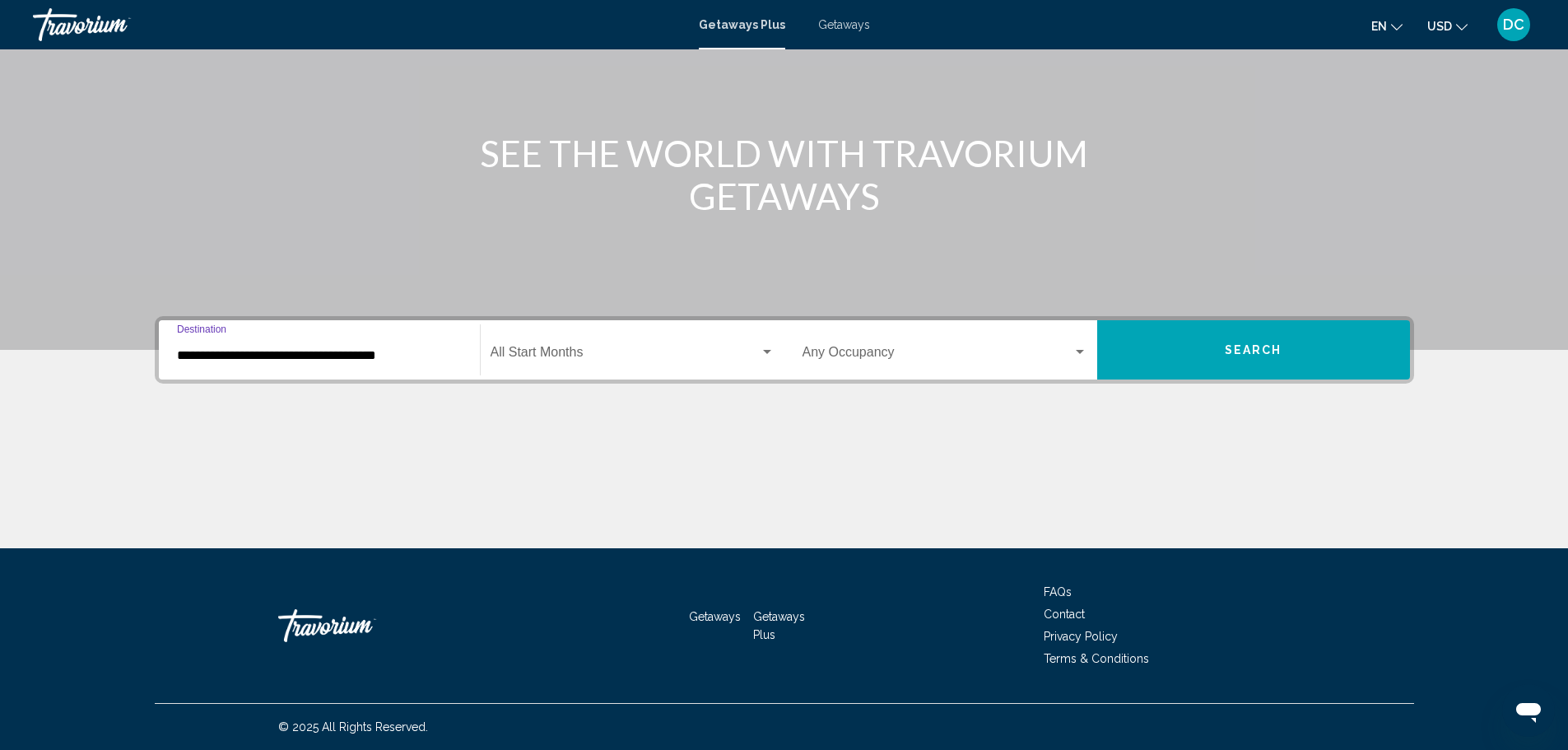
click at [863, 358] on span "Search widget" at bounding box center [938, 356] width 270 height 15
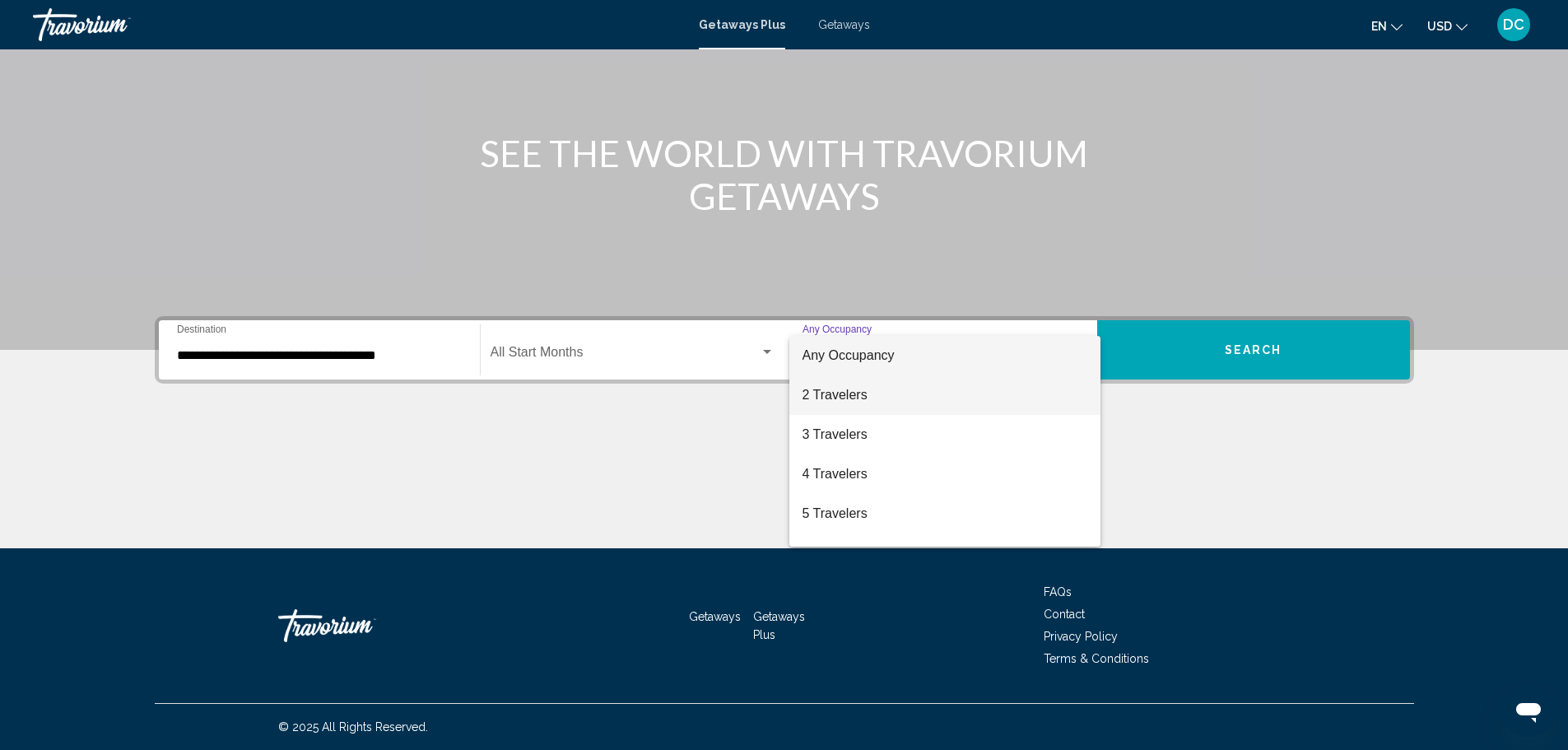
click at [849, 393] on span "2 Travelers" at bounding box center [946, 396] width 285 height 39
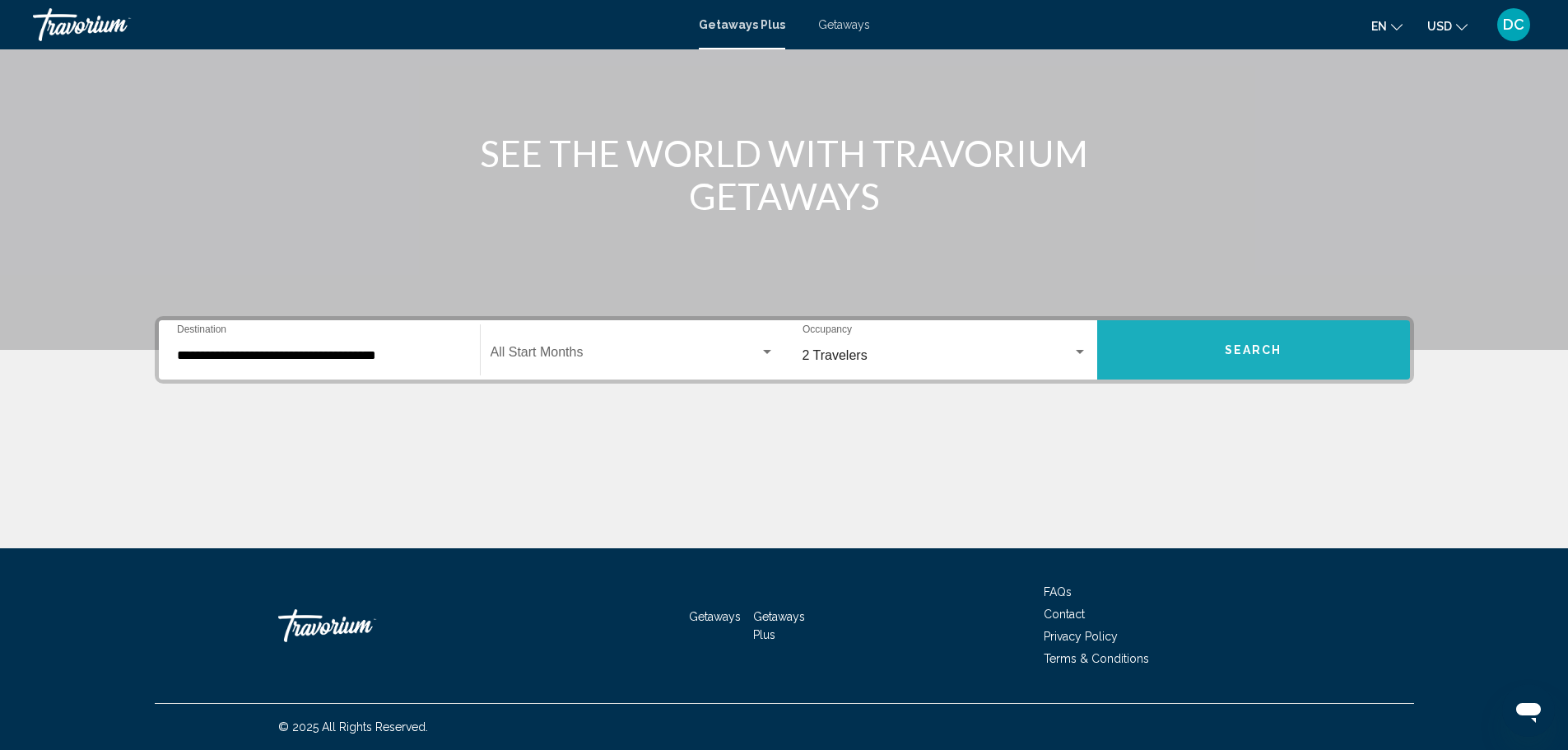
click at [1238, 347] on span "Search" at bounding box center [1253, 351] width 57 height 13
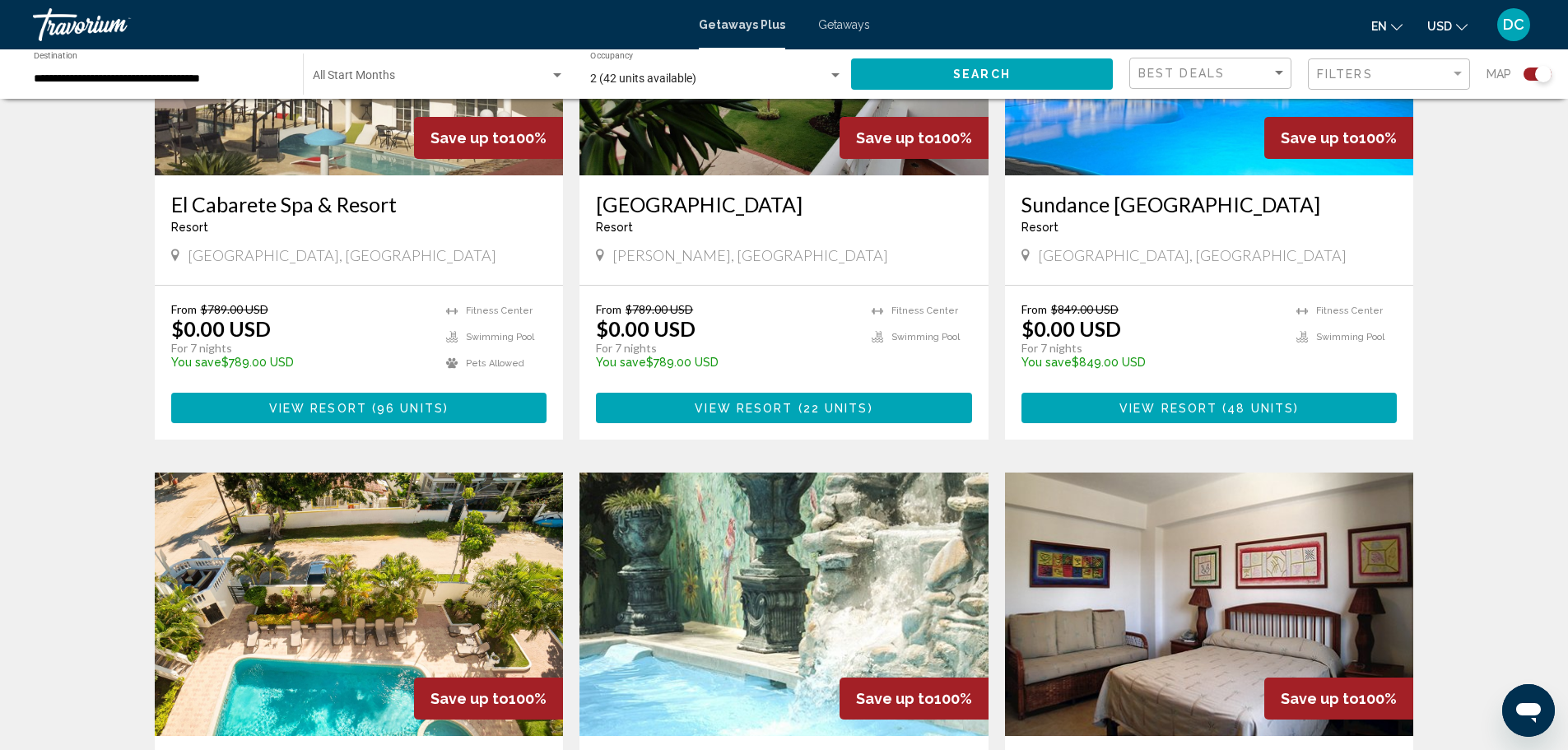
scroll to position [665, 0]
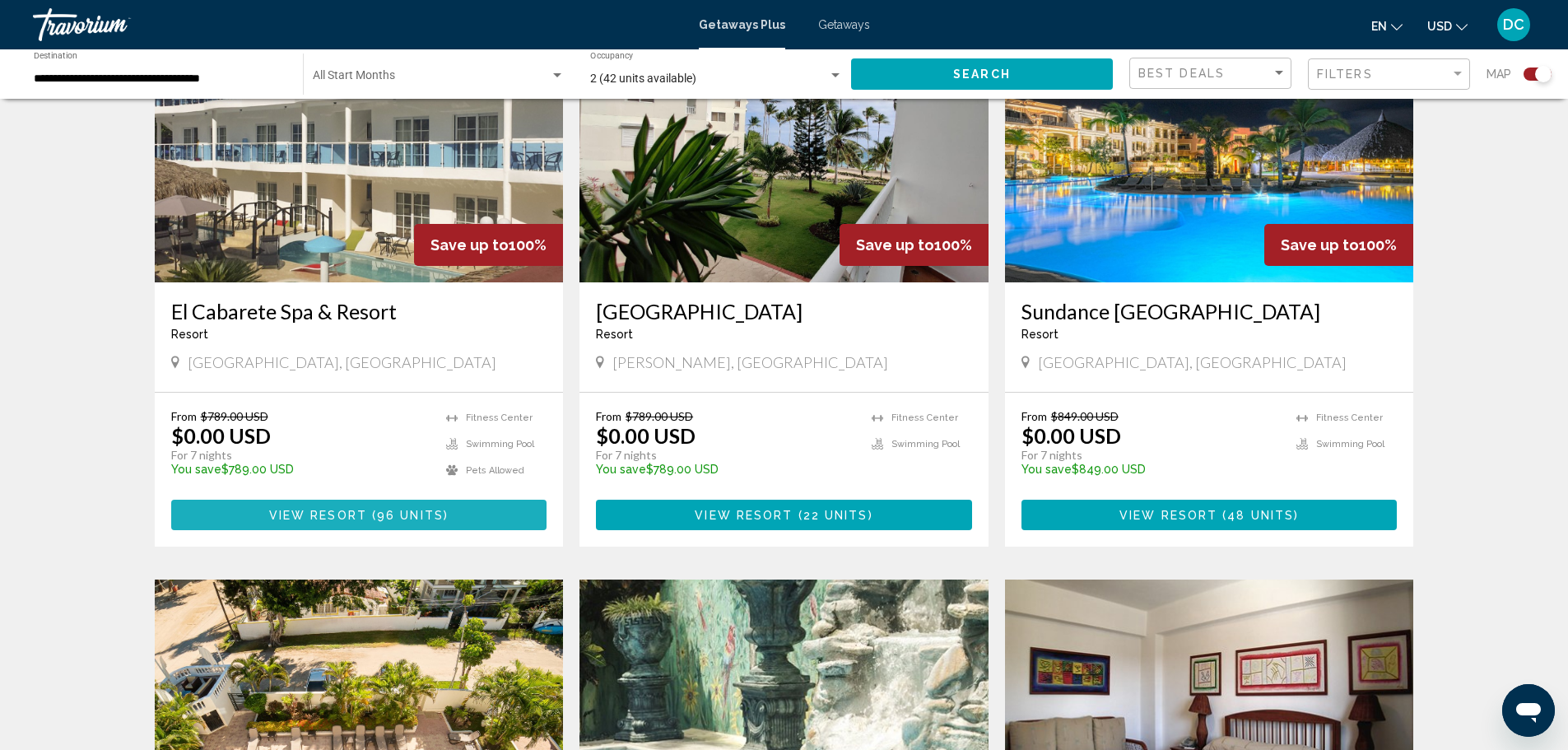
click at [324, 518] on span "View Resort" at bounding box center [318, 516] width 98 height 13
click at [0, 0] on div at bounding box center [0, 0] width 0 height 0
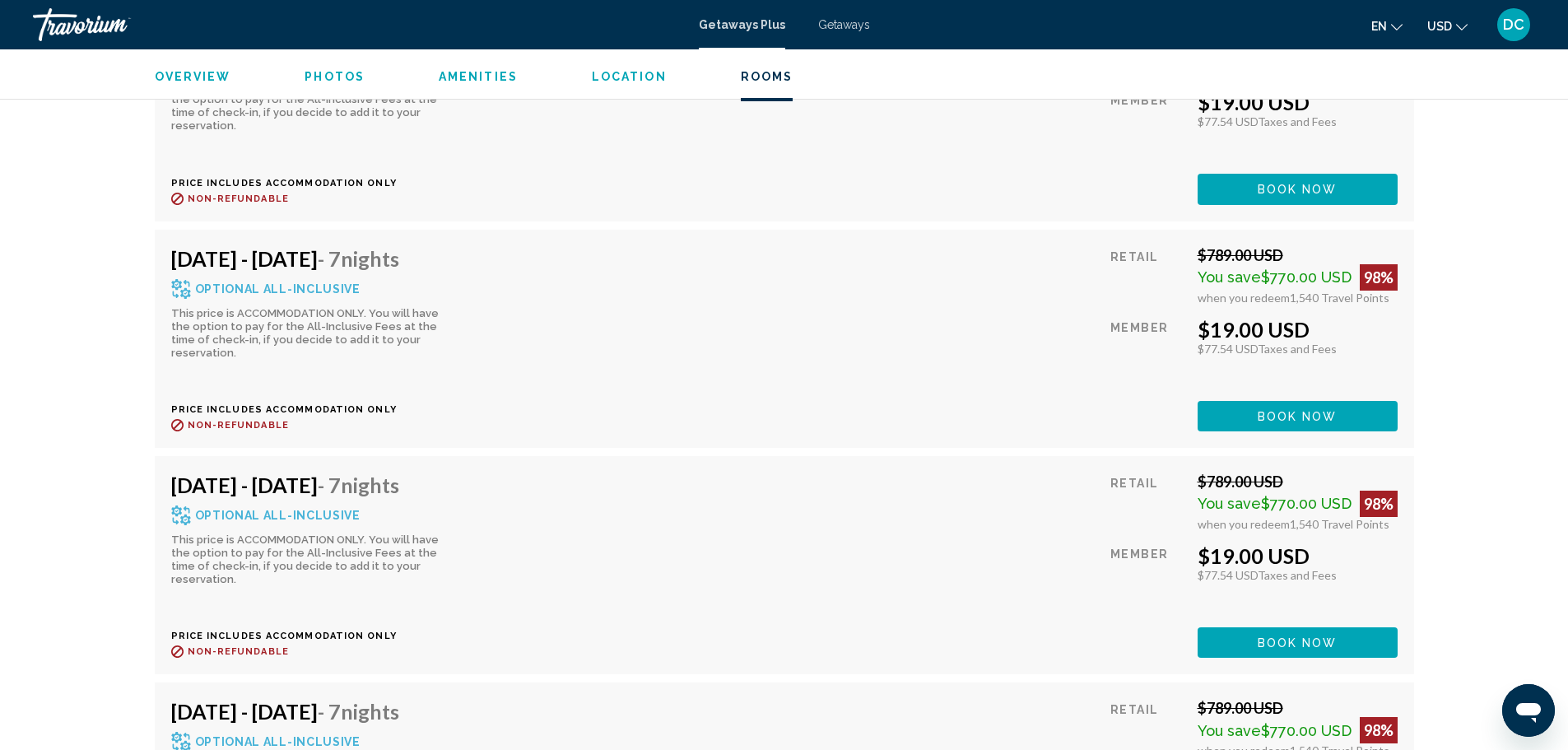
scroll to position [7906, 0]
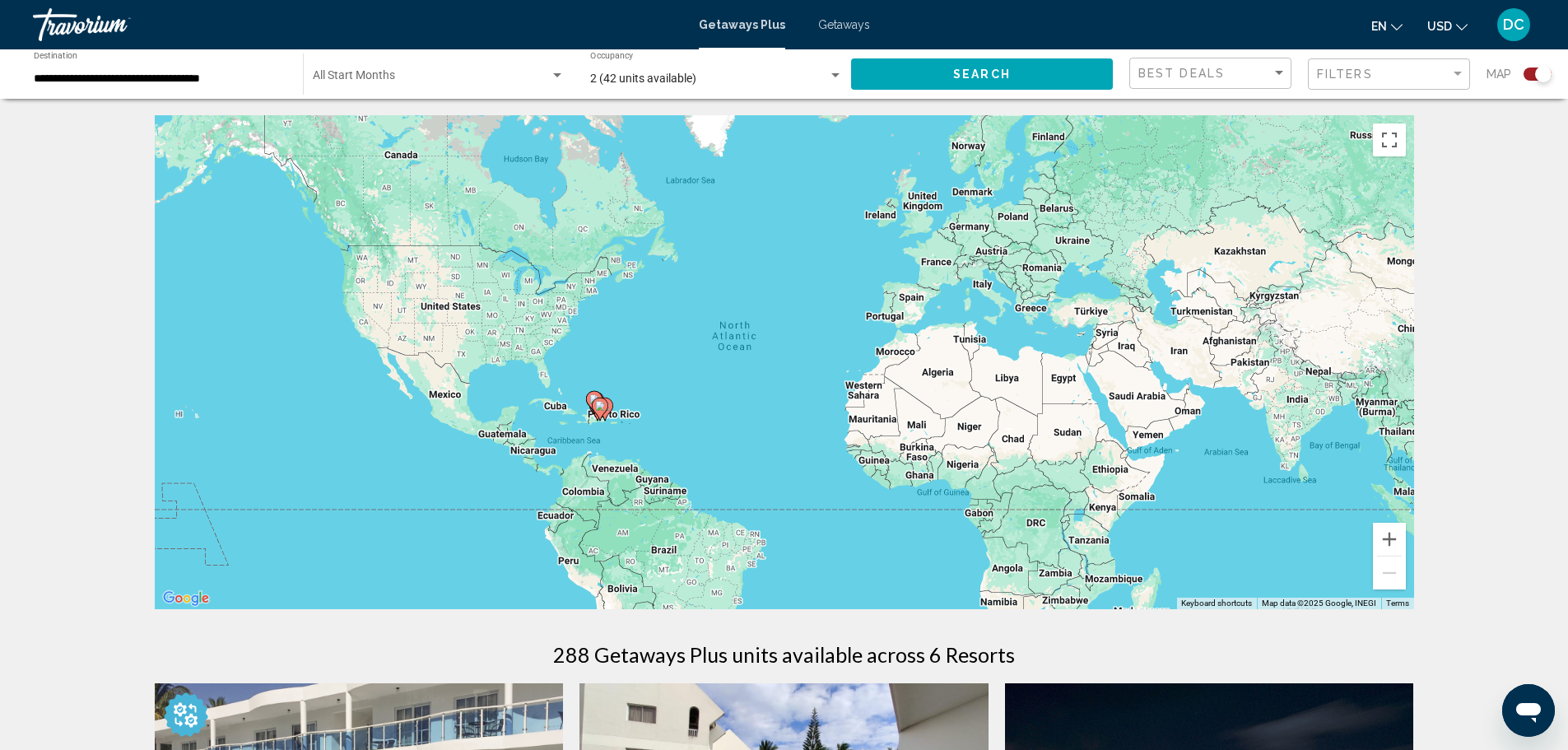
click at [589, 397] on icon "Main content" at bounding box center [593, 402] width 15 height 22
type input "**********"
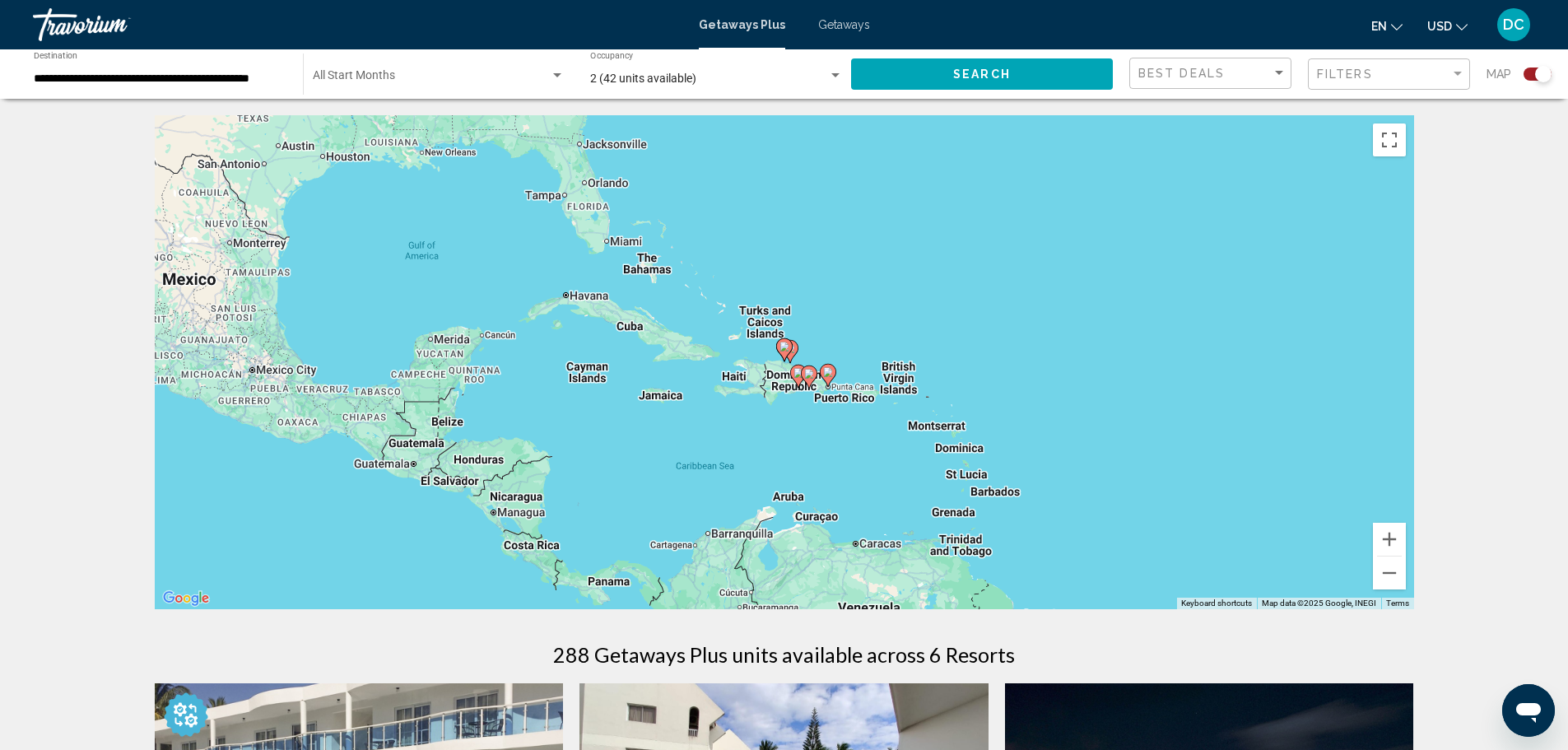
click at [840, 26] on span "Getaways" at bounding box center [844, 24] width 52 height 13
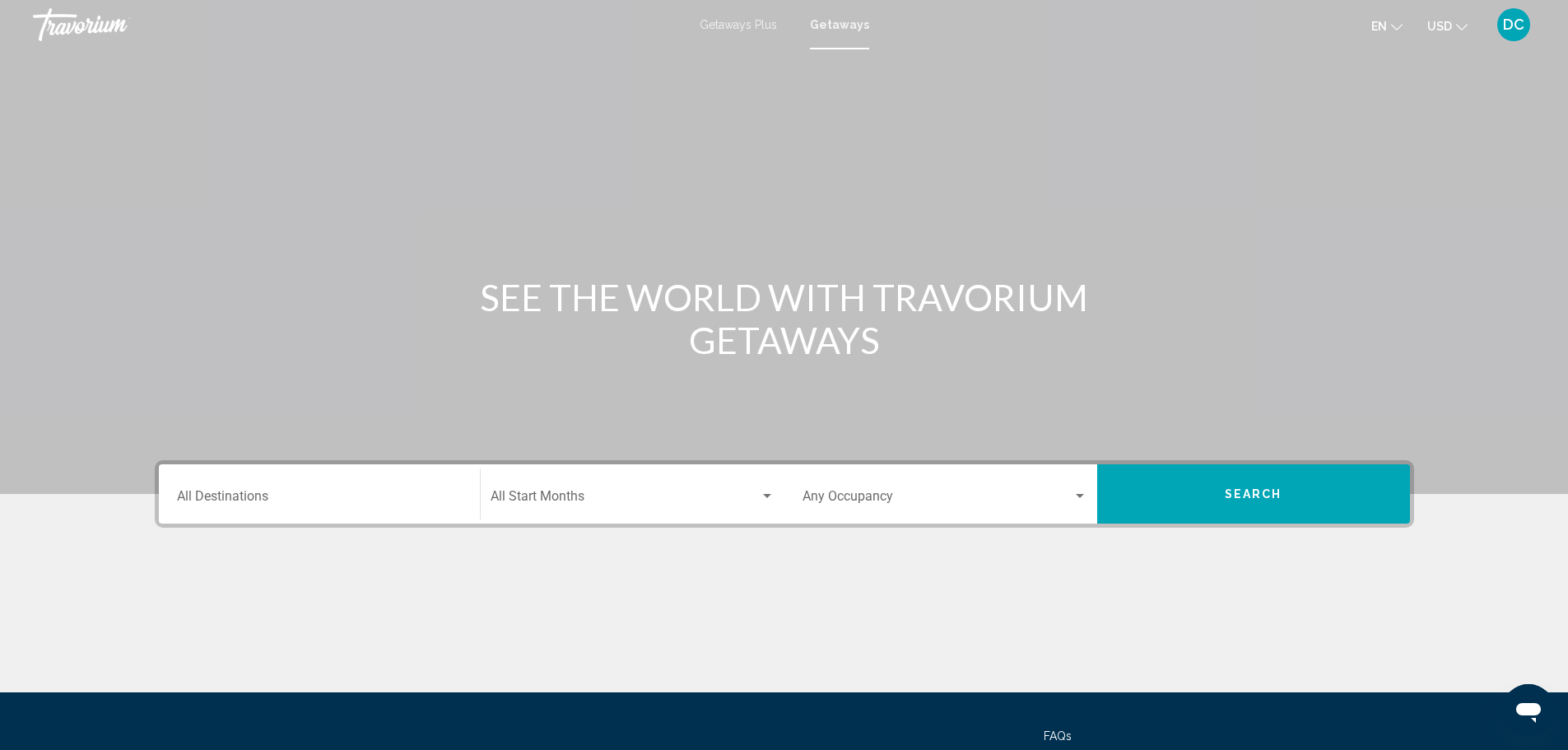
click at [243, 491] on div "Destination All Destinations" at bounding box center [320, 494] width 285 height 52
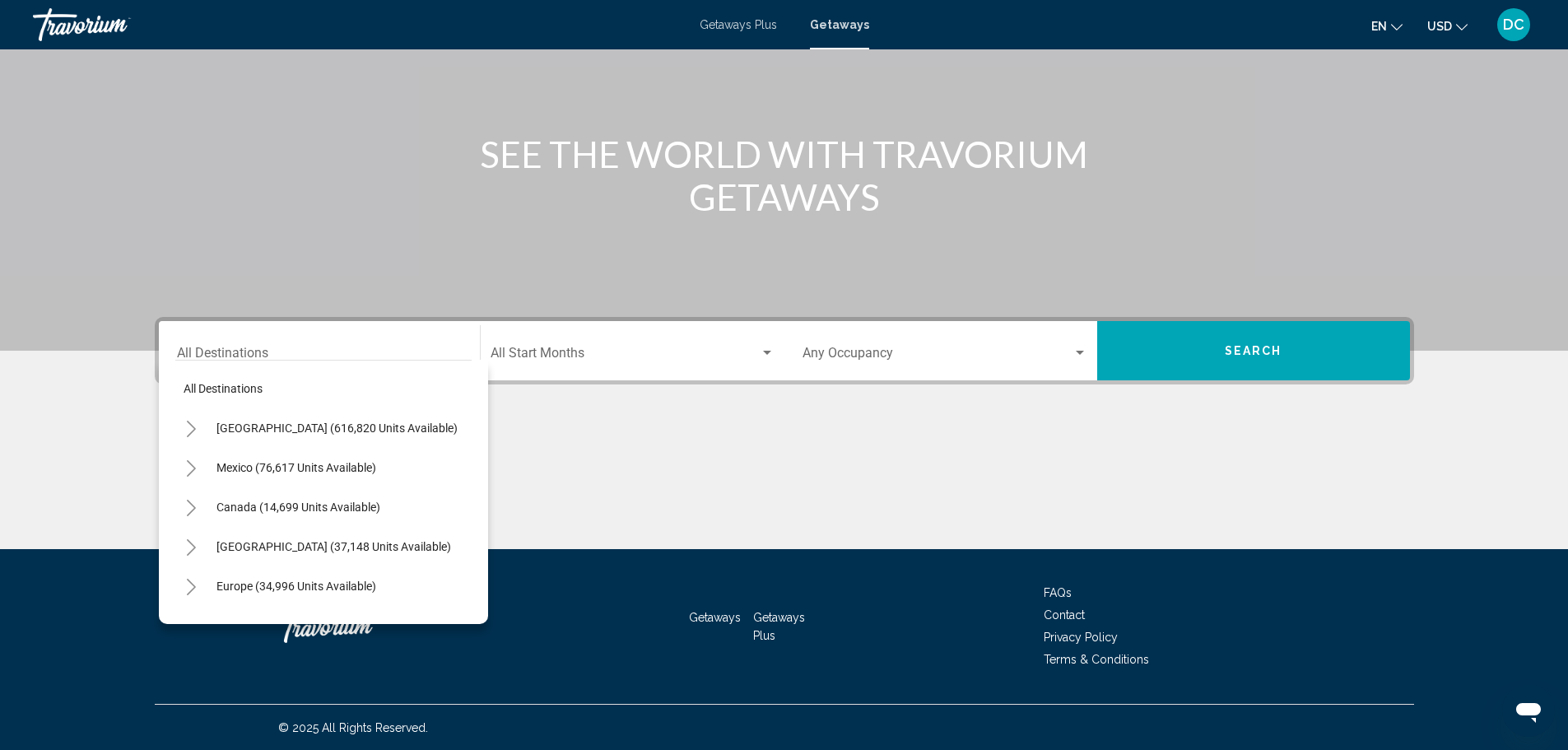
scroll to position [144, 0]
click at [201, 549] on button "Toggle Caribbean & Atlantic Islands (37,148 units available)" at bounding box center [191, 546] width 33 height 33
click at [186, 546] on icon "Toggle Caribbean & Atlantic Islands (37,148 units available)" at bounding box center [191, 548] width 12 height 17
click at [187, 553] on icon "Toggle Caribbean & Atlantic Islands (37,148 units available)" at bounding box center [191, 548] width 12 height 17
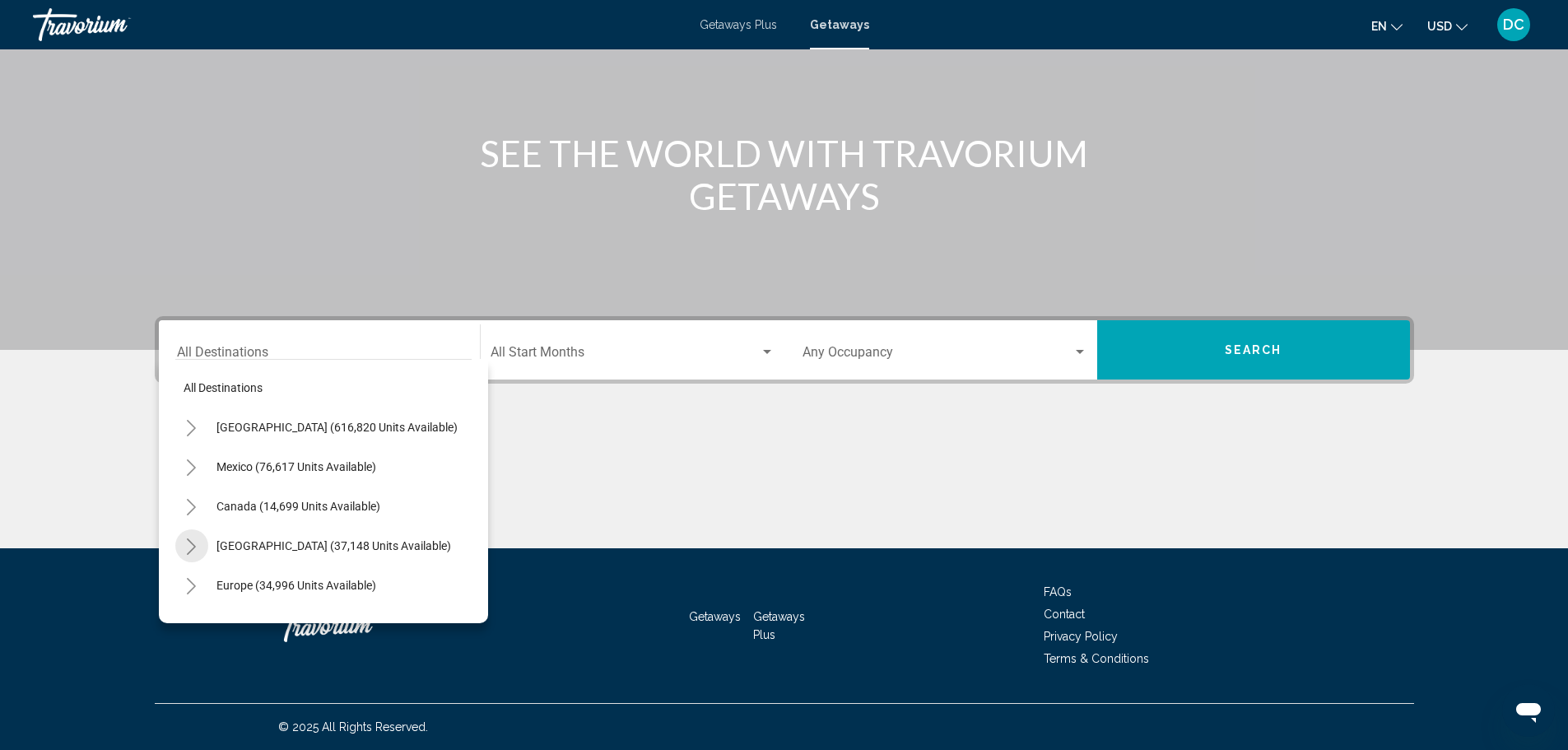
click at [187, 553] on icon "Toggle Caribbean & Atlantic Islands (37,148 units available)" at bounding box center [191, 548] width 12 height 17
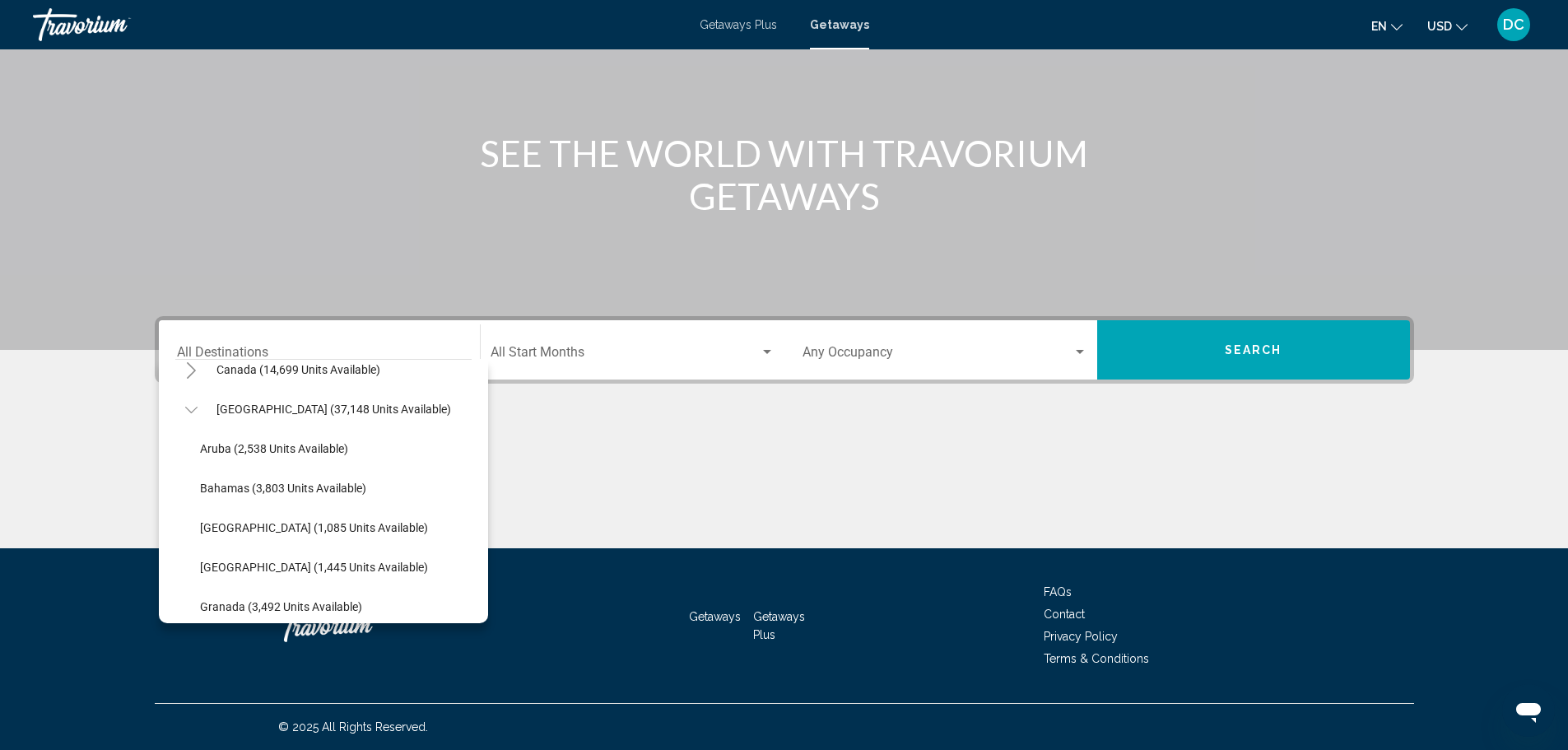
scroll to position [165, 0]
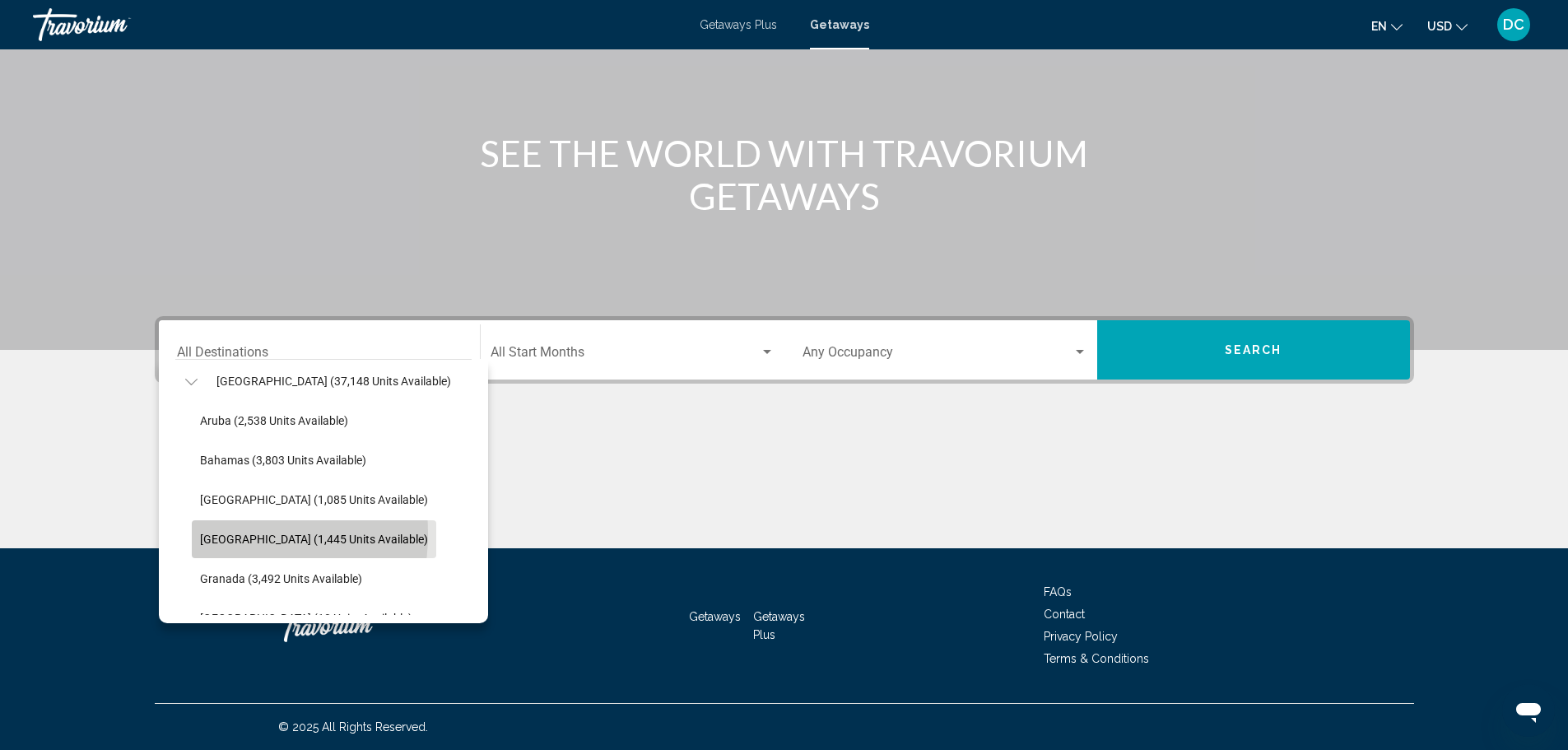
click at [200, 533] on span "[GEOGRAPHIC_DATA] (1,445 units available)" at bounding box center [313, 539] width 228 height 13
type input "**********"
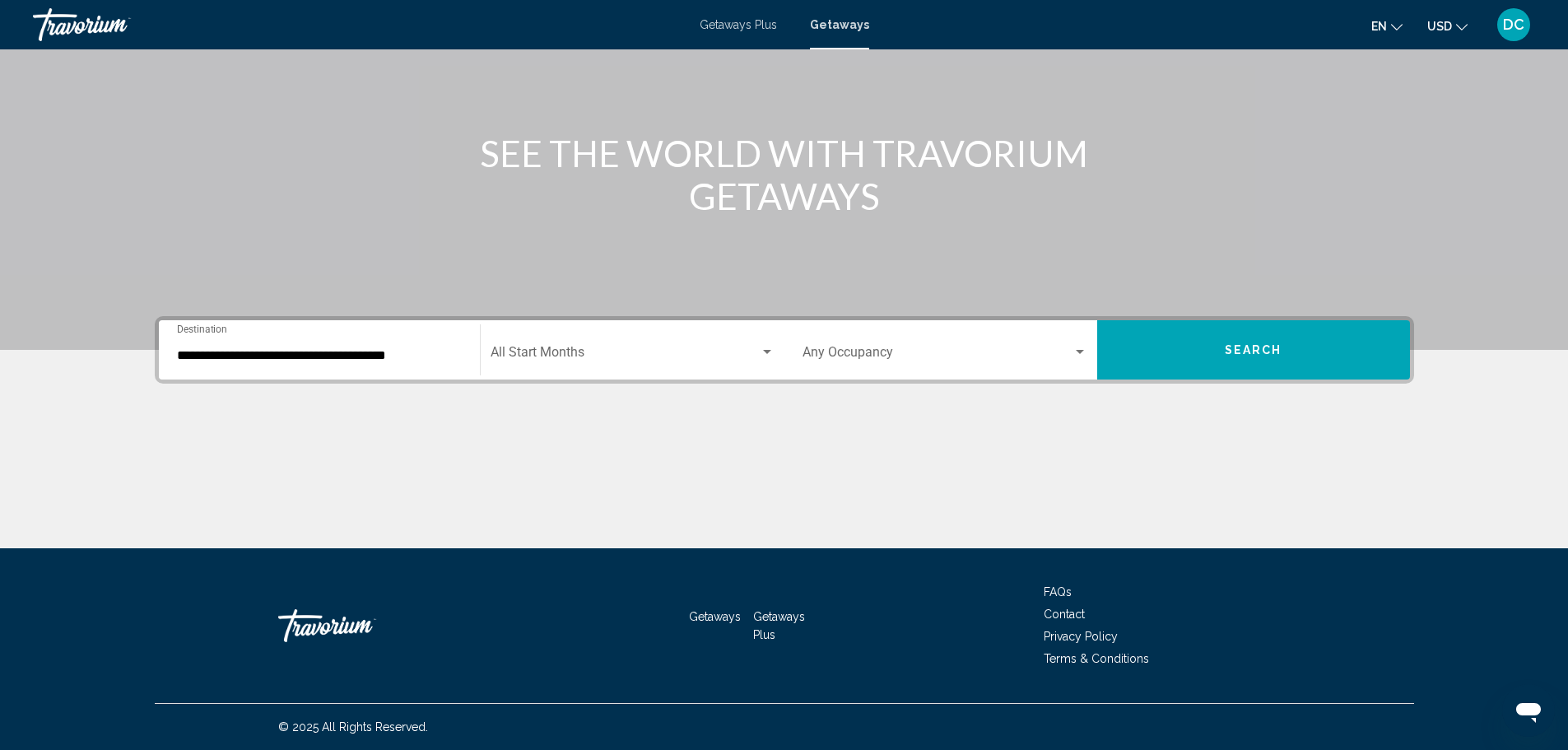
click at [200, 535] on div "Main content" at bounding box center [784, 487] width 1260 height 124
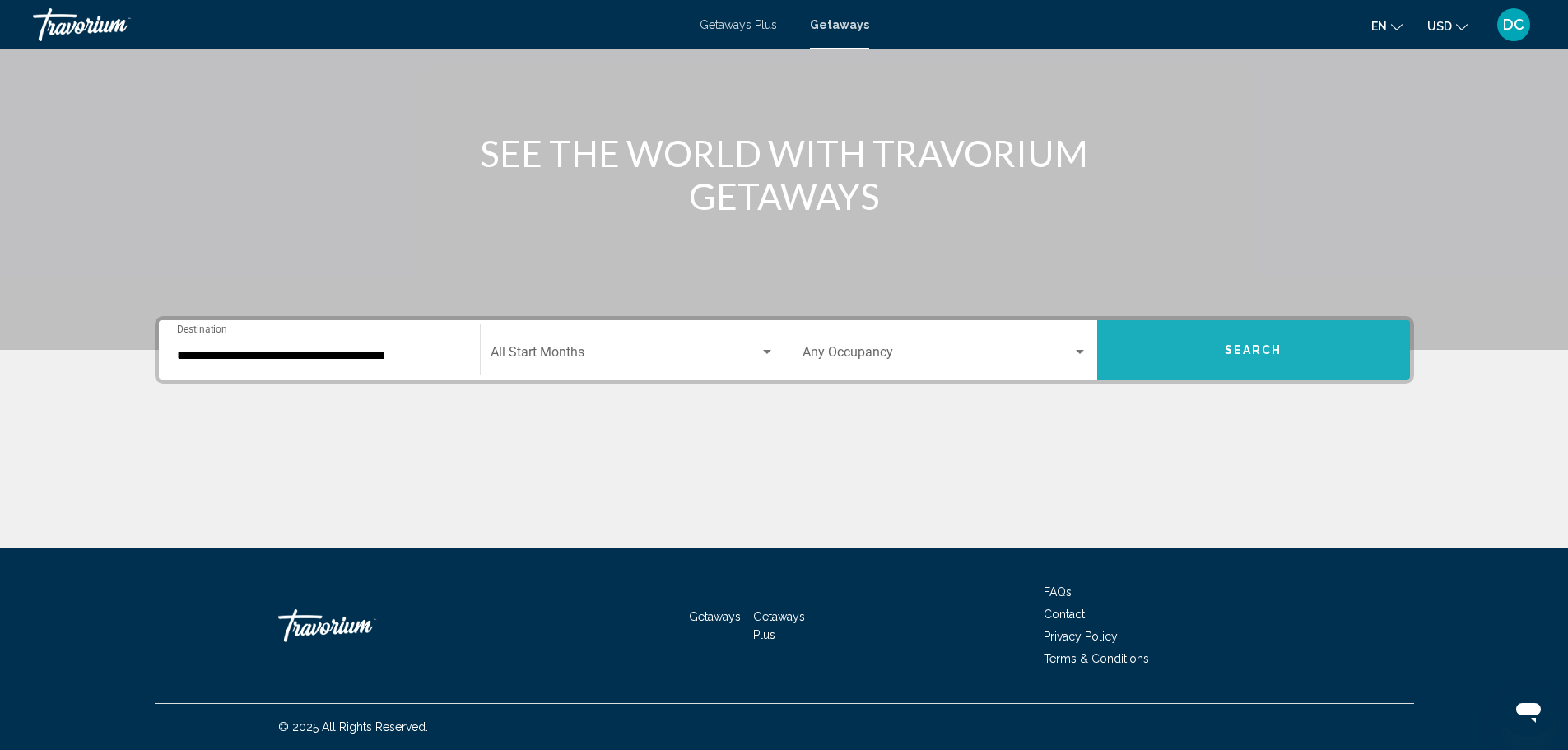
click at [1196, 352] on button "Search" at bounding box center [1254, 350] width 313 height 59
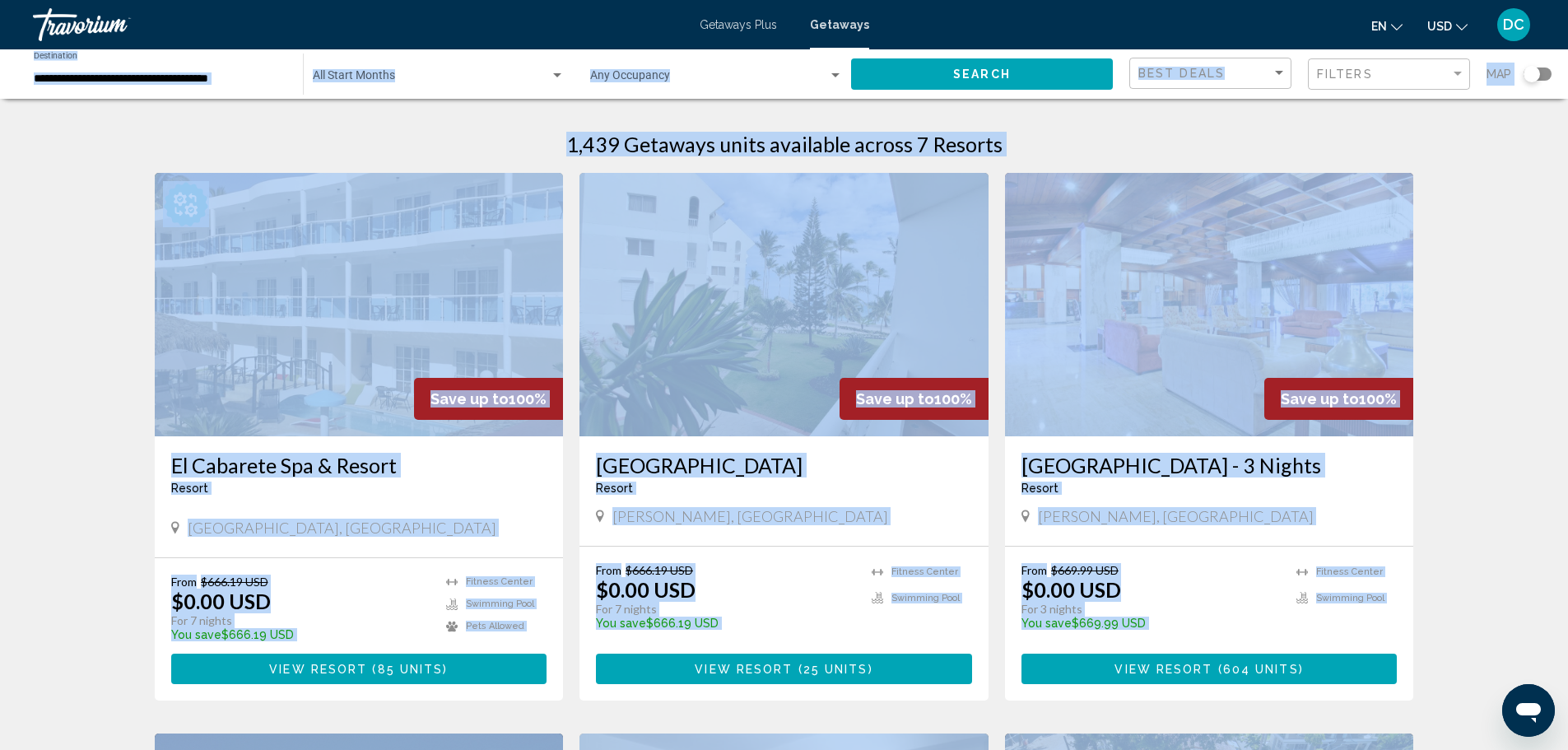
click at [1310, 331] on img "Main content" at bounding box center [1210, 304] width 410 height 263
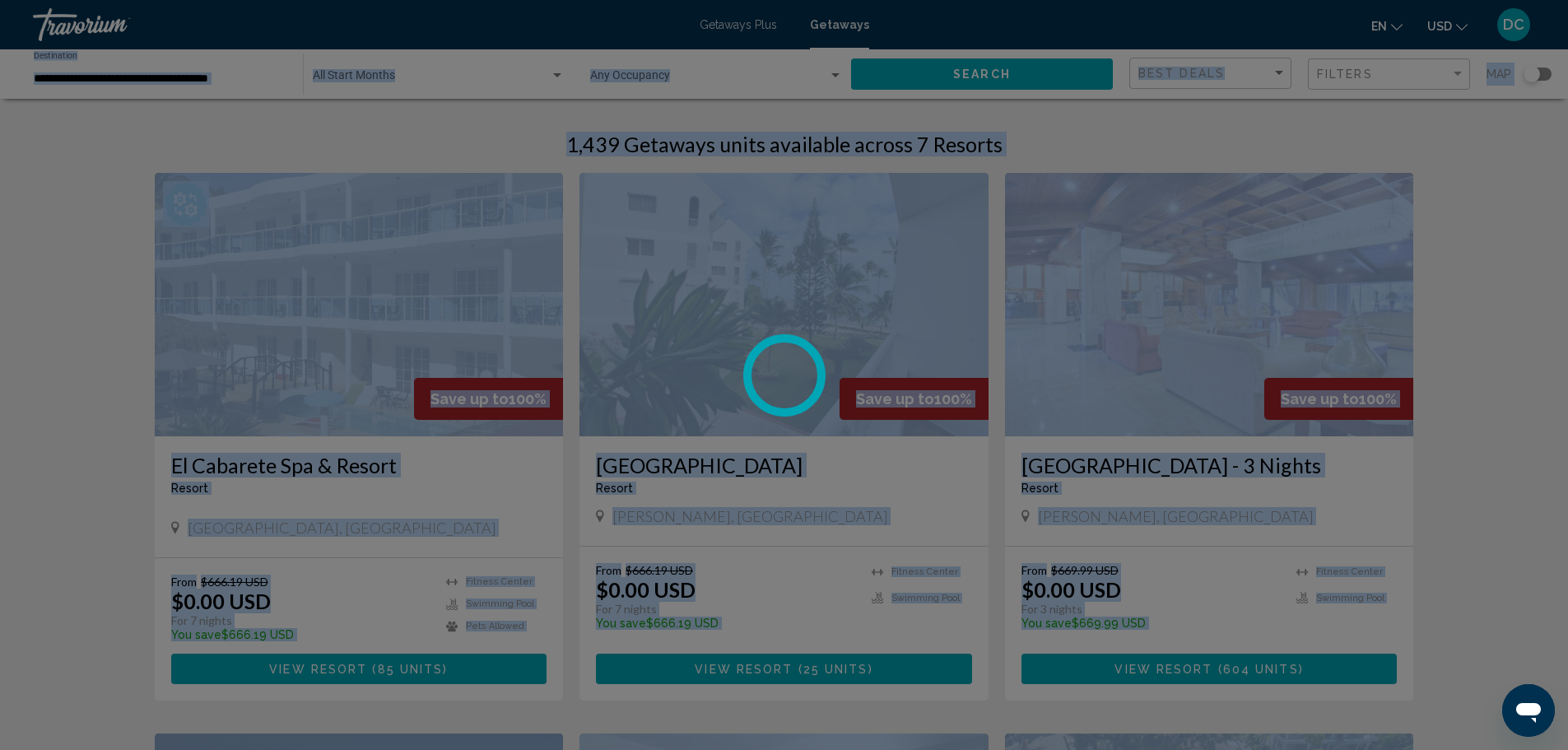
click at [1310, 331] on div at bounding box center [784, 375] width 1568 height 750
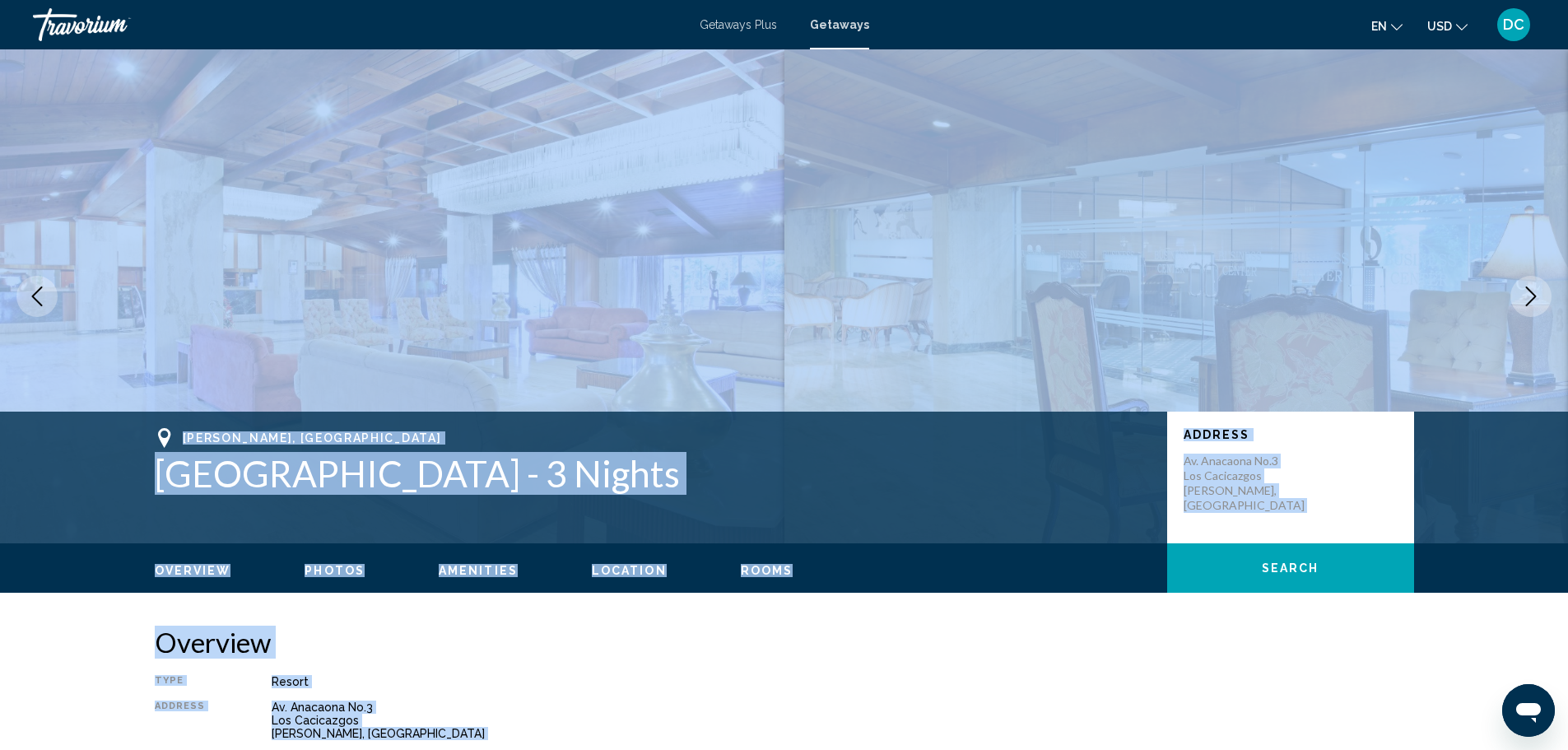
click at [964, 742] on div "Type Resort All-Inclusive No All-Inclusive Address Av. Anacaona No.3 Los Cacica…" at bounding box center [784, 743] width 1260 height 138
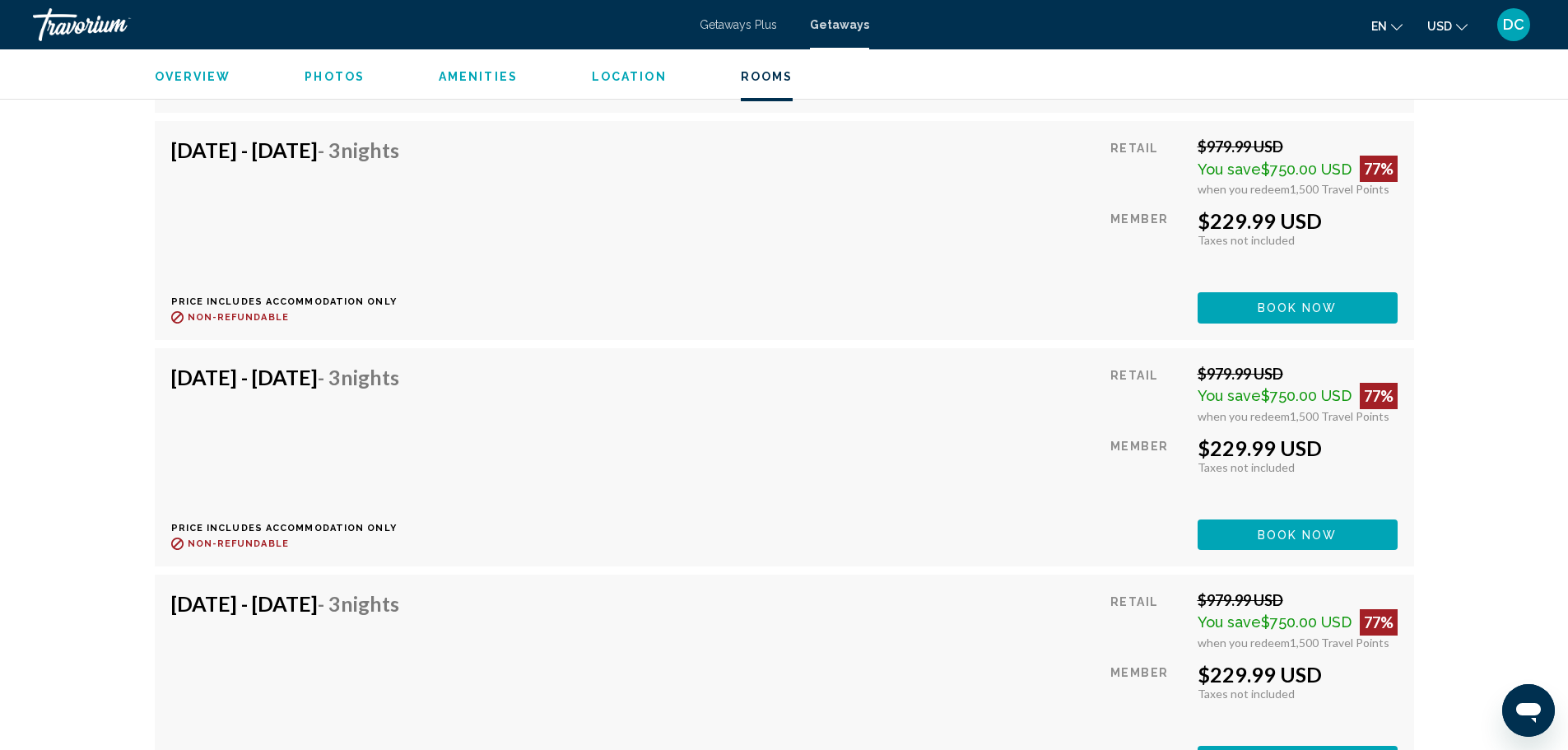
scroll to position [7412, 0]
